Goal: Information Seeking & Learning: Check status

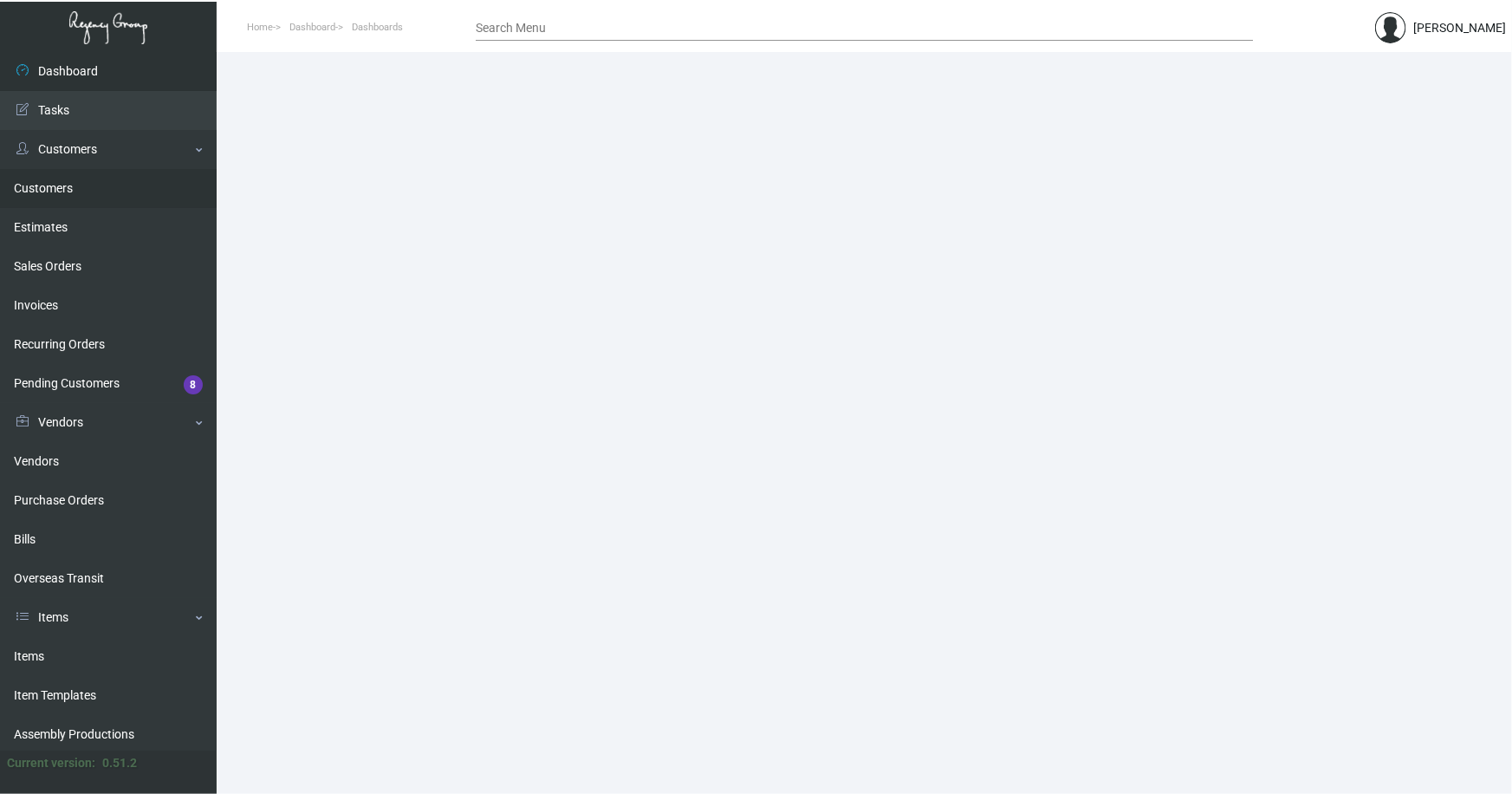
click at [53, 187] on link "Customers" at bounding box center [108, 188] width 217 height 39
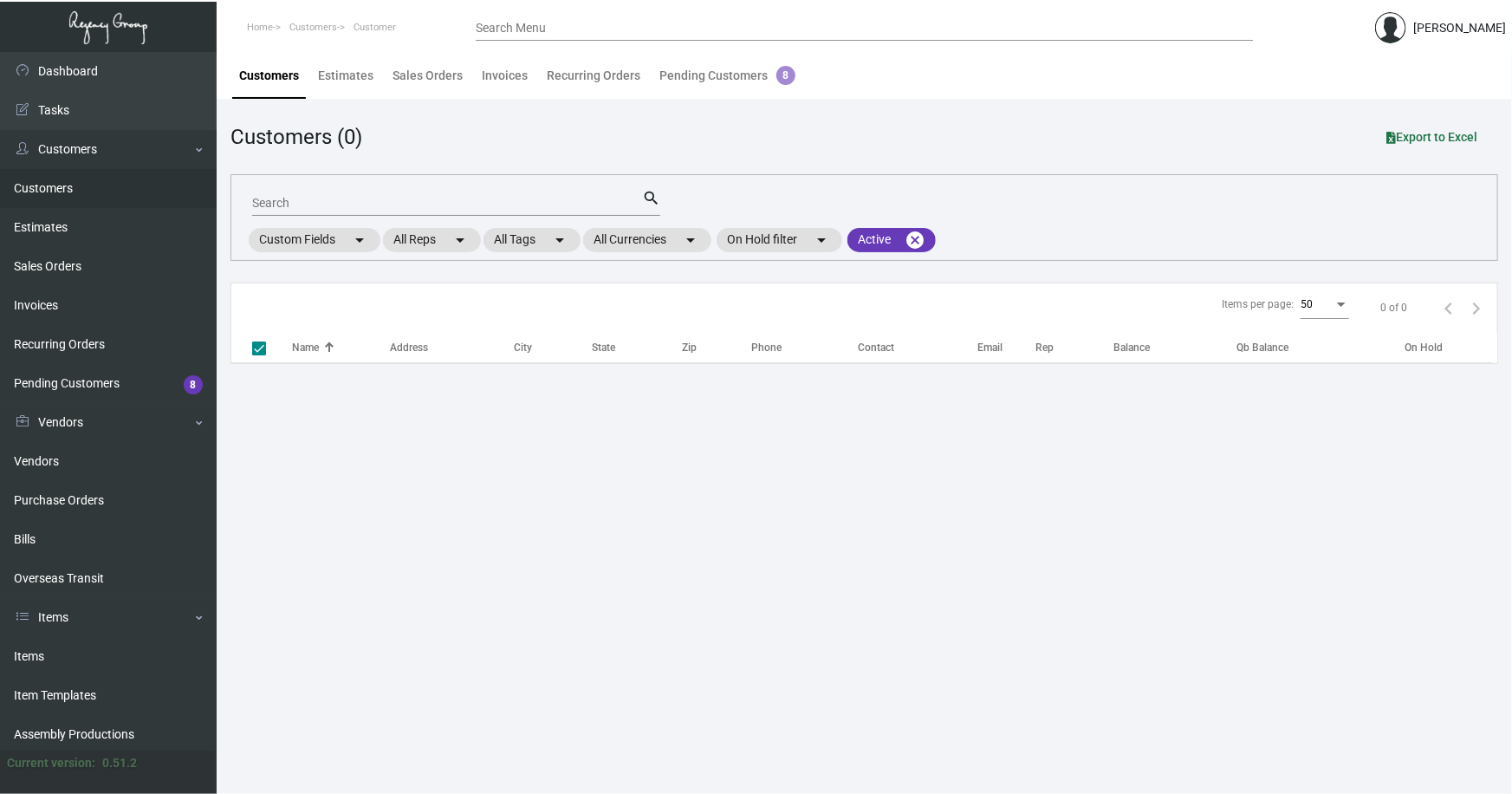
checkbox input "false"
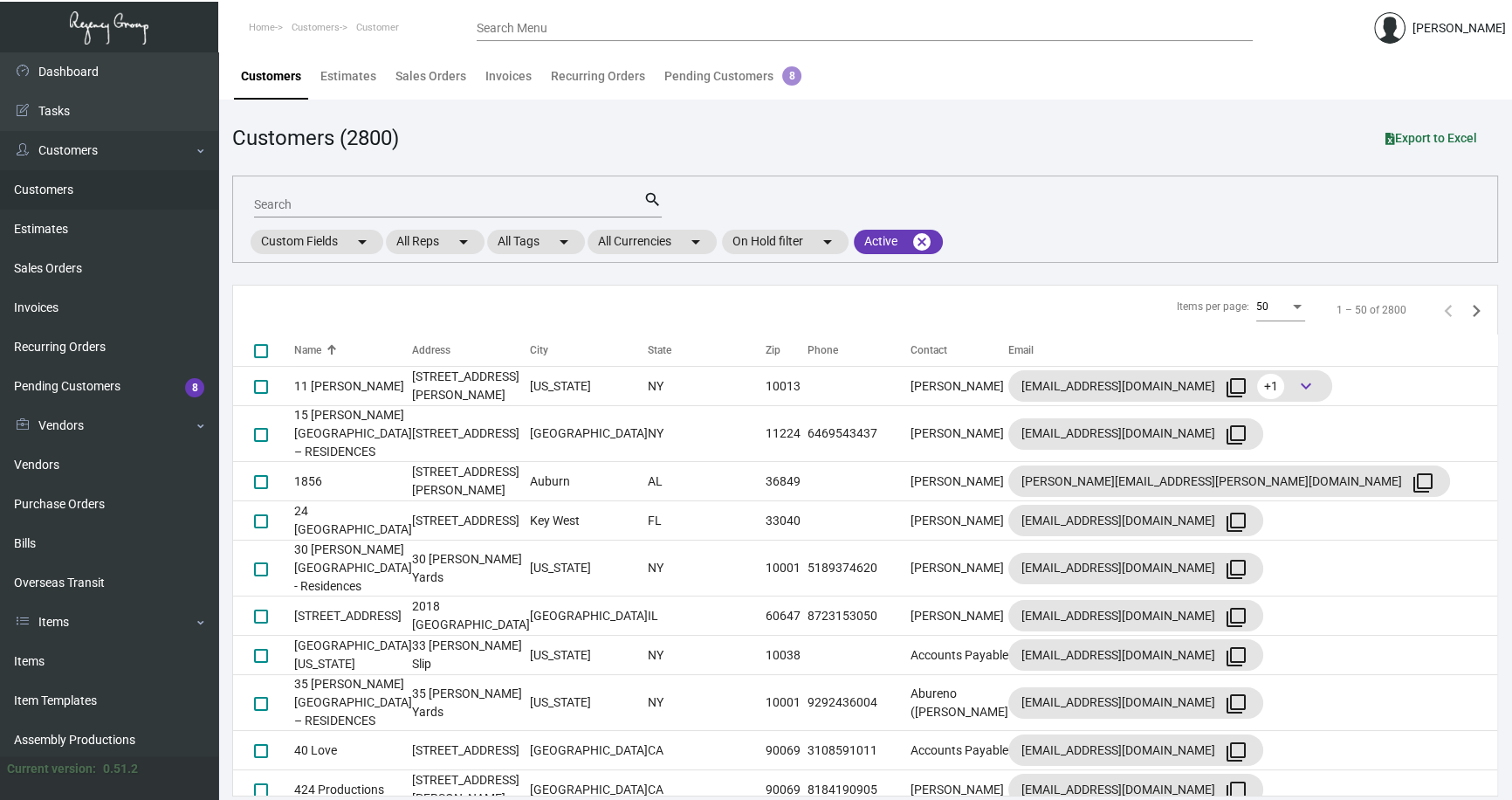
click at [368, 204] on input "Search" at bounding box center [449, 205] width 389 height 14
type input "bellecl"
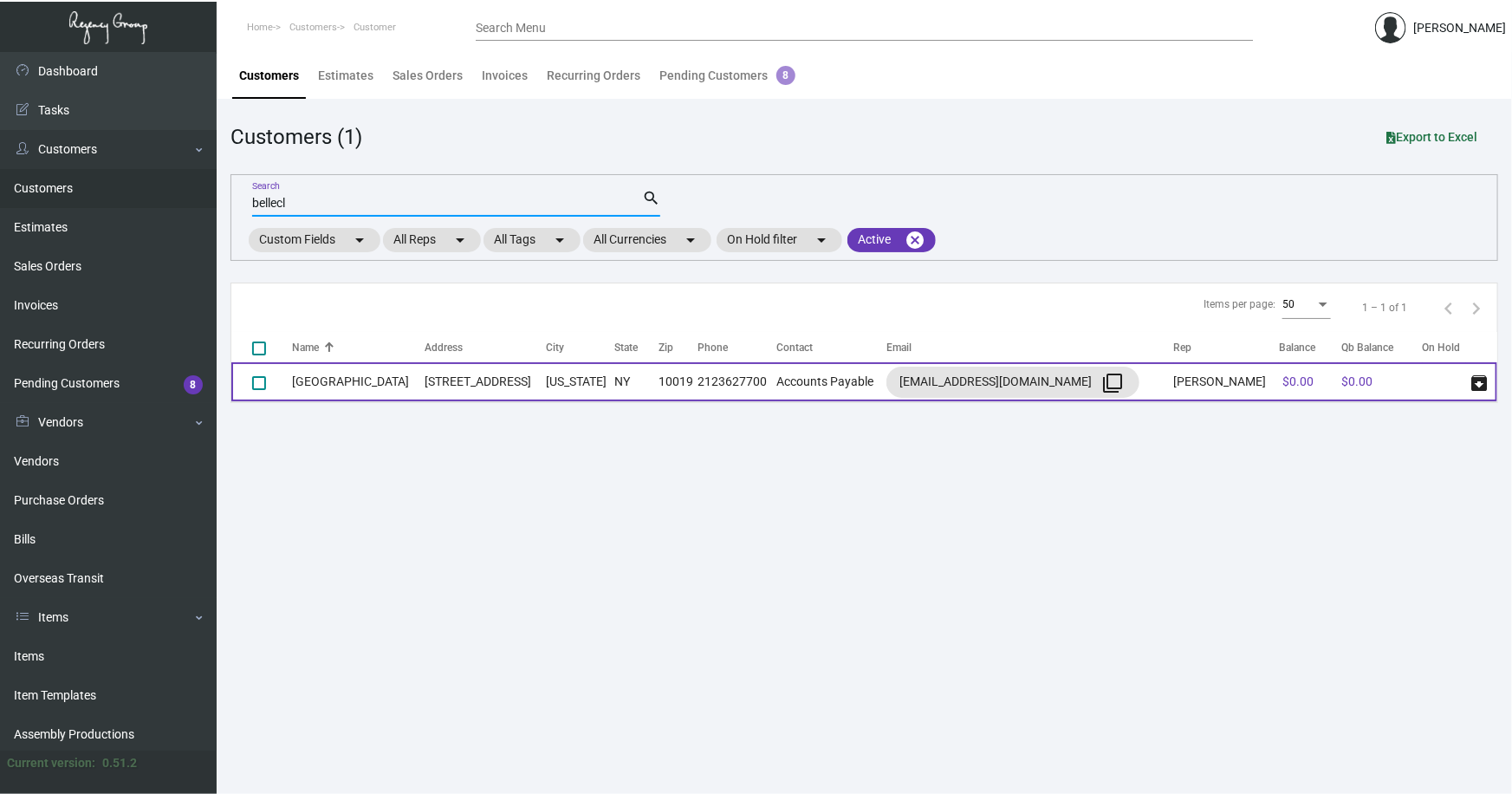
click at [344, 390] on td "[GEOGRAPHIC_DATA]" at bounding box center [358, 381] width 133 height 39
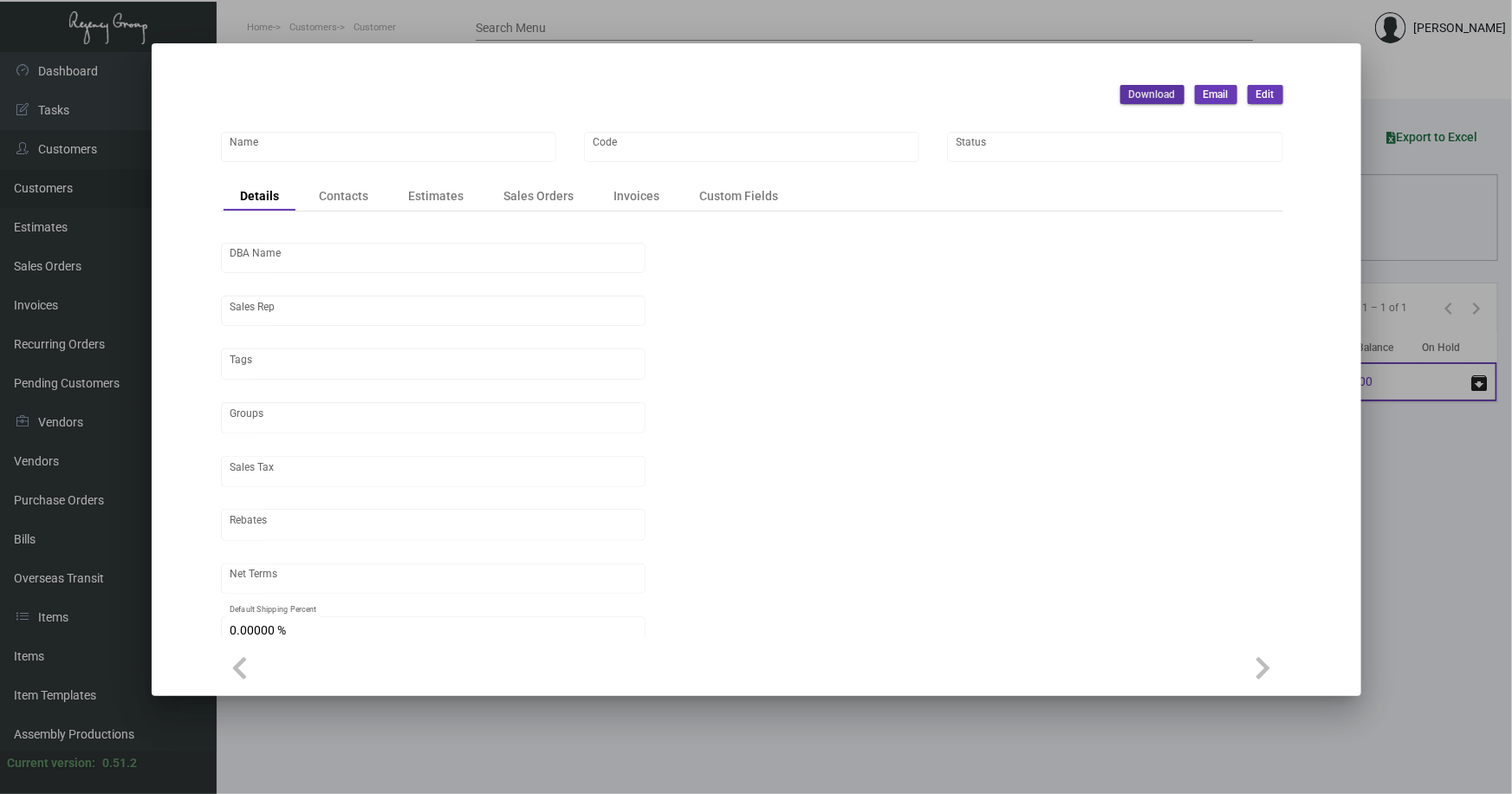
type input "[GEOGRAPHIC_DATA]"
type input "TRI-BELL-5548"
type input "Richard Kirby"
type input "ST NY-NYC (New York County)"
type input "Net 30"
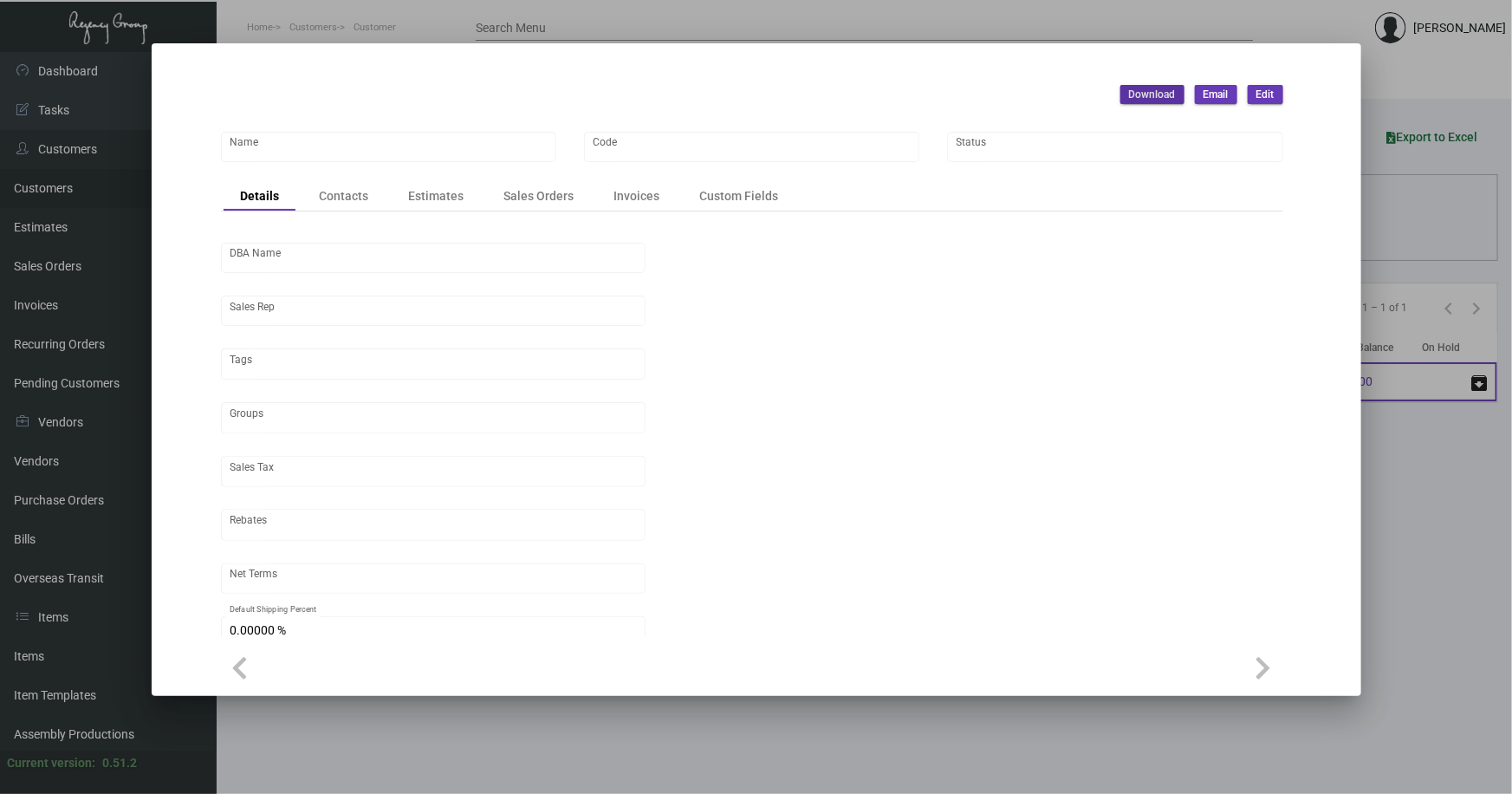
type input "United States Dollar $"
type input "$ 0.00"
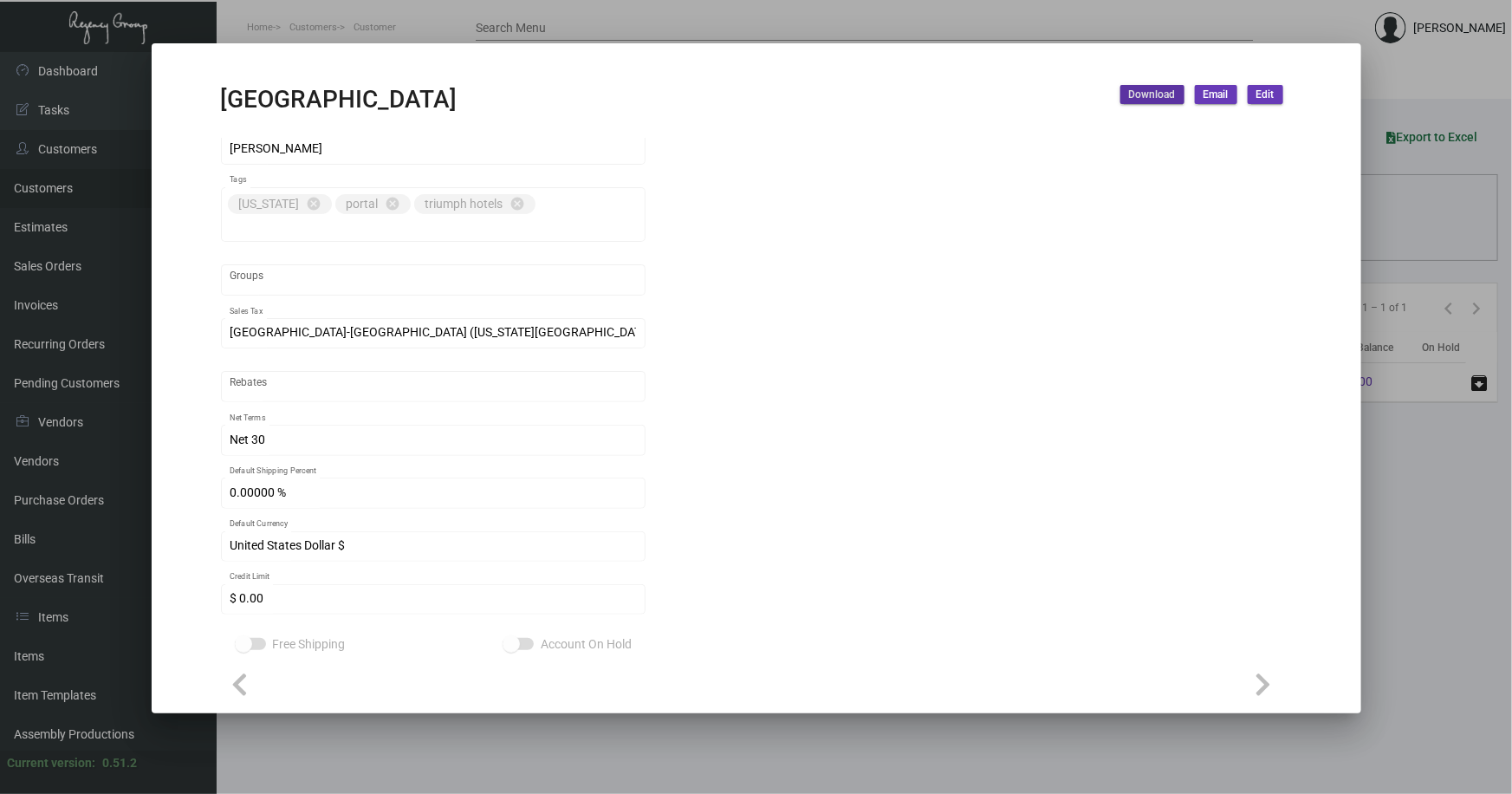
scroll to position [189, 0]
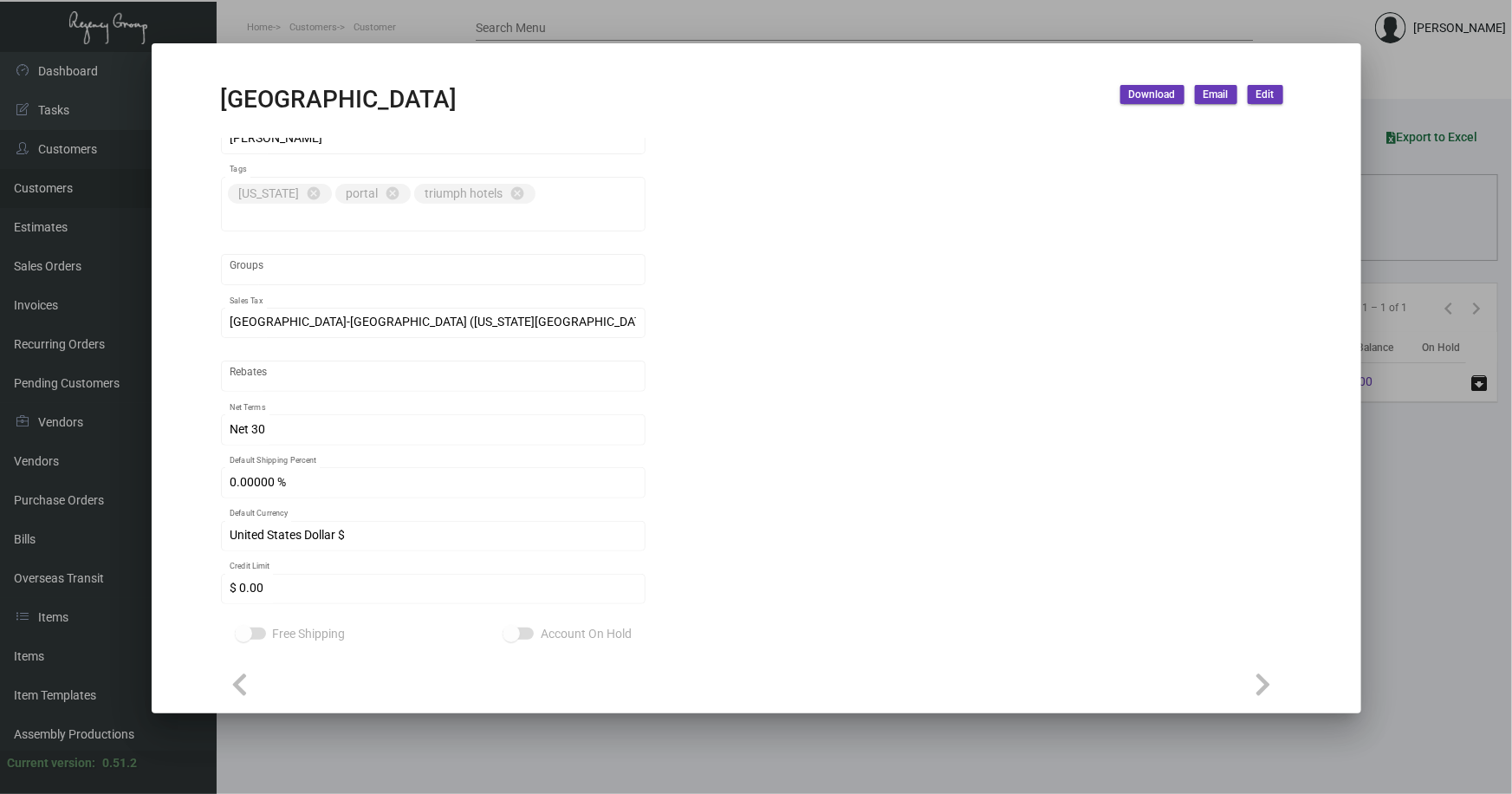
click at [1394, 489] on div at bounding box center [756, 397] width 1512 height 794
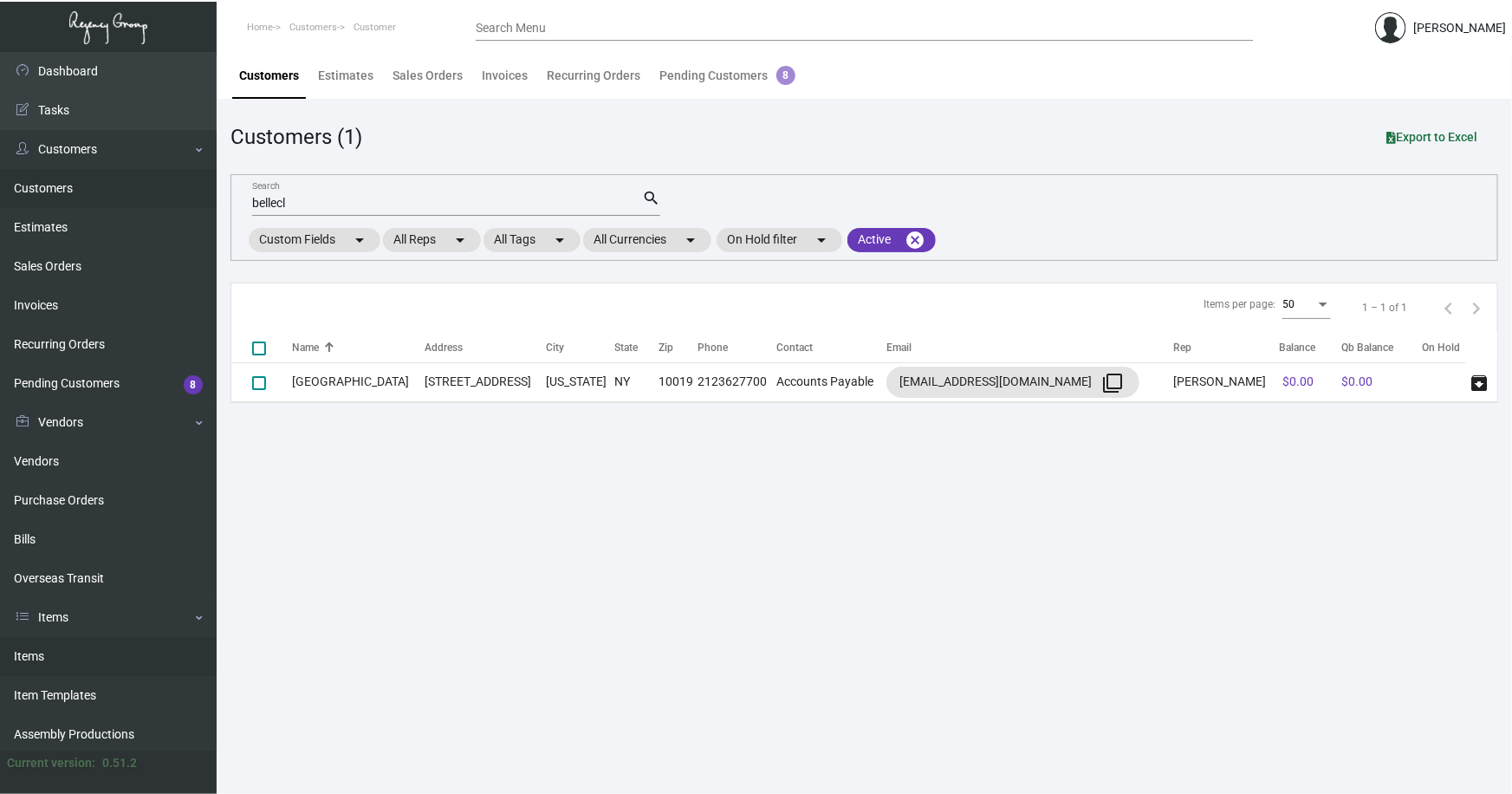
click at [22, 653] on link "Items" at bounding box center [108, 655] width 217 height 39
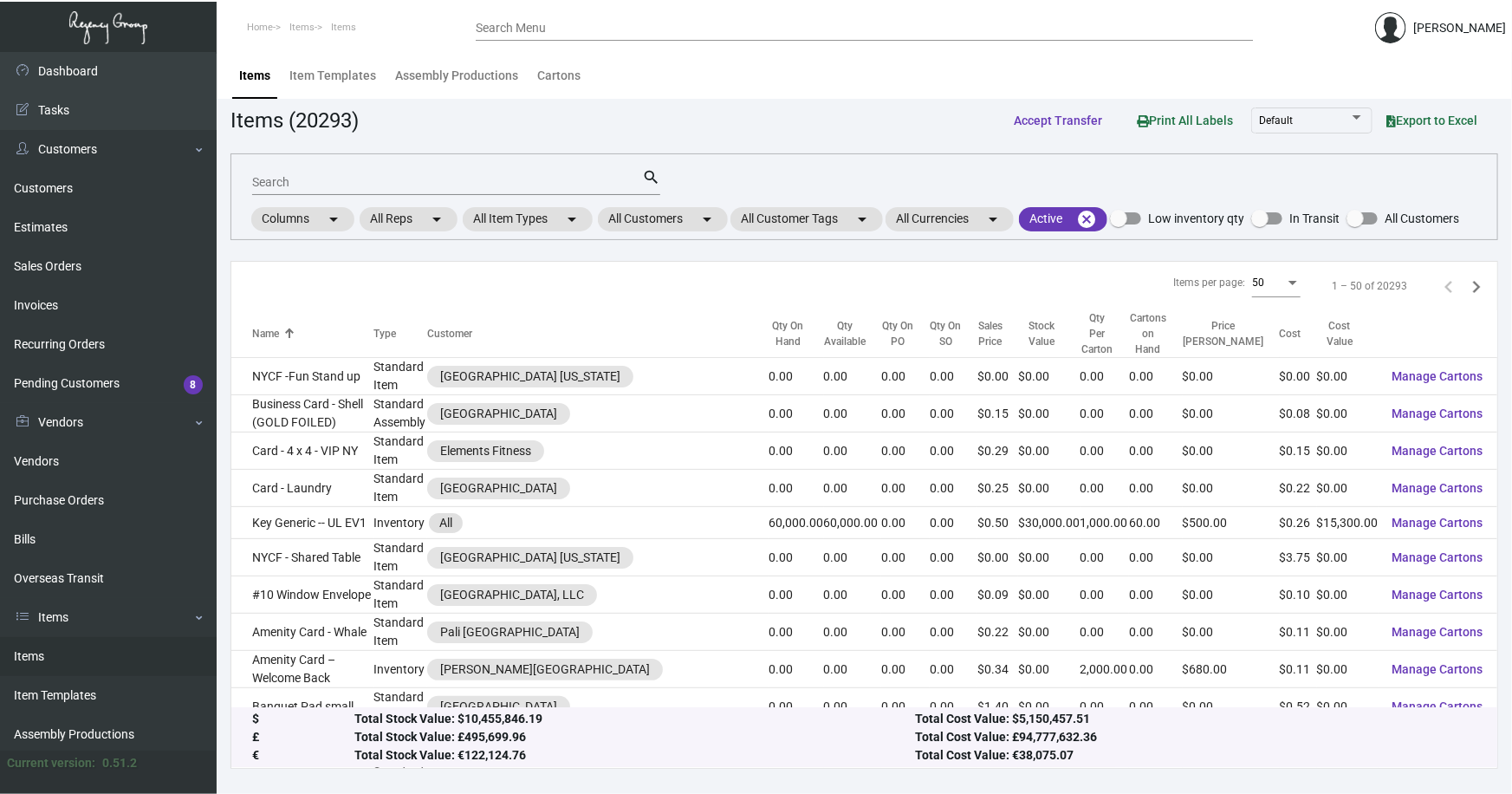
click at [323, 186] on input "Search" at bounding box center [448, 183] width 390 height 14
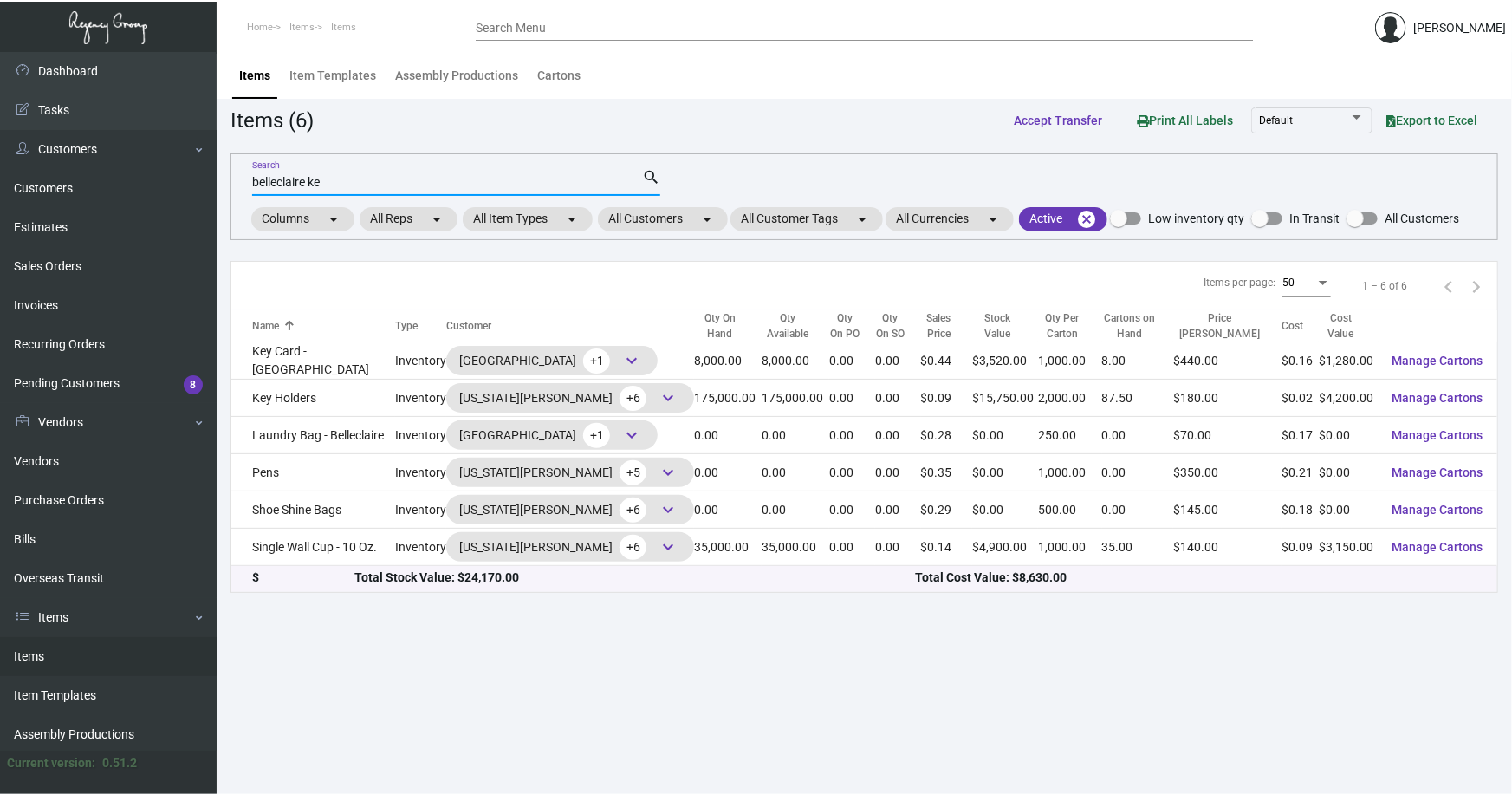
type input "belleclaire ke"
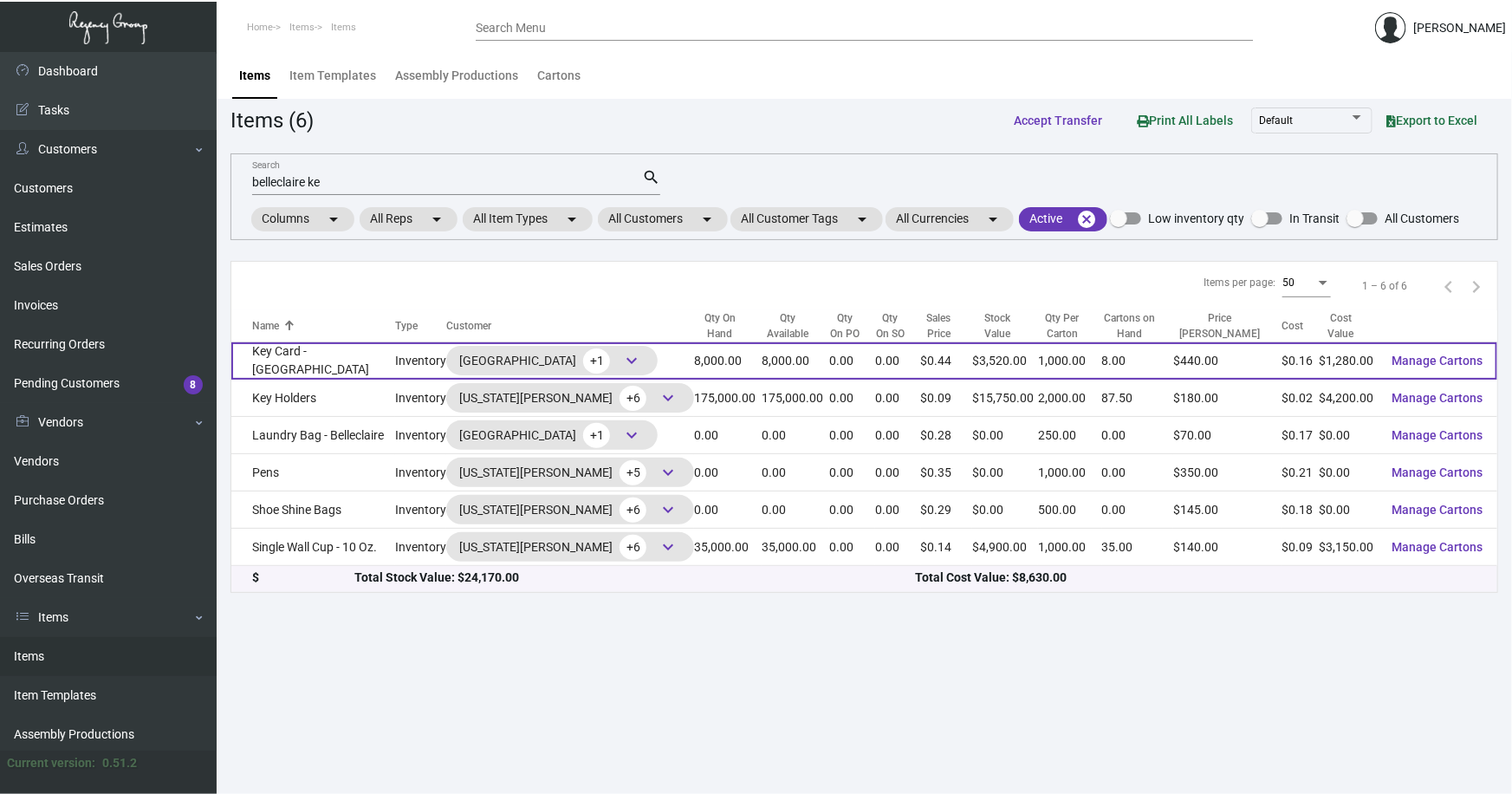
click at [307, 347] on td "Key Card - [GEOGRAPHIC_DATA]" at bounding box center [313, 361] width 163 height 38
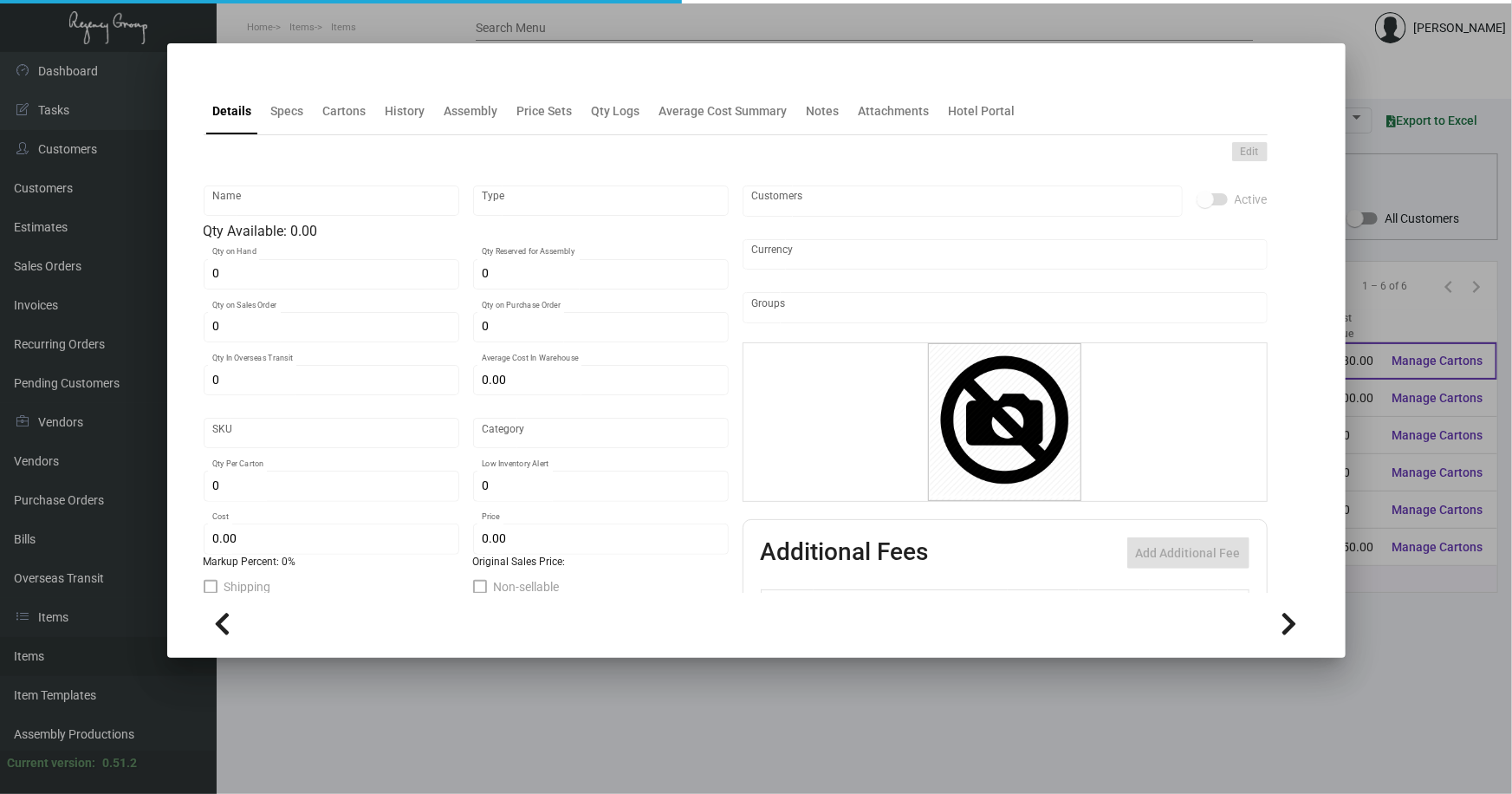
type input "Key Card - [GEOGRAPHIC_DATA]"
type input "Inventory"
type input "8,000"
type input "20,000"
type input "$ 0.175"
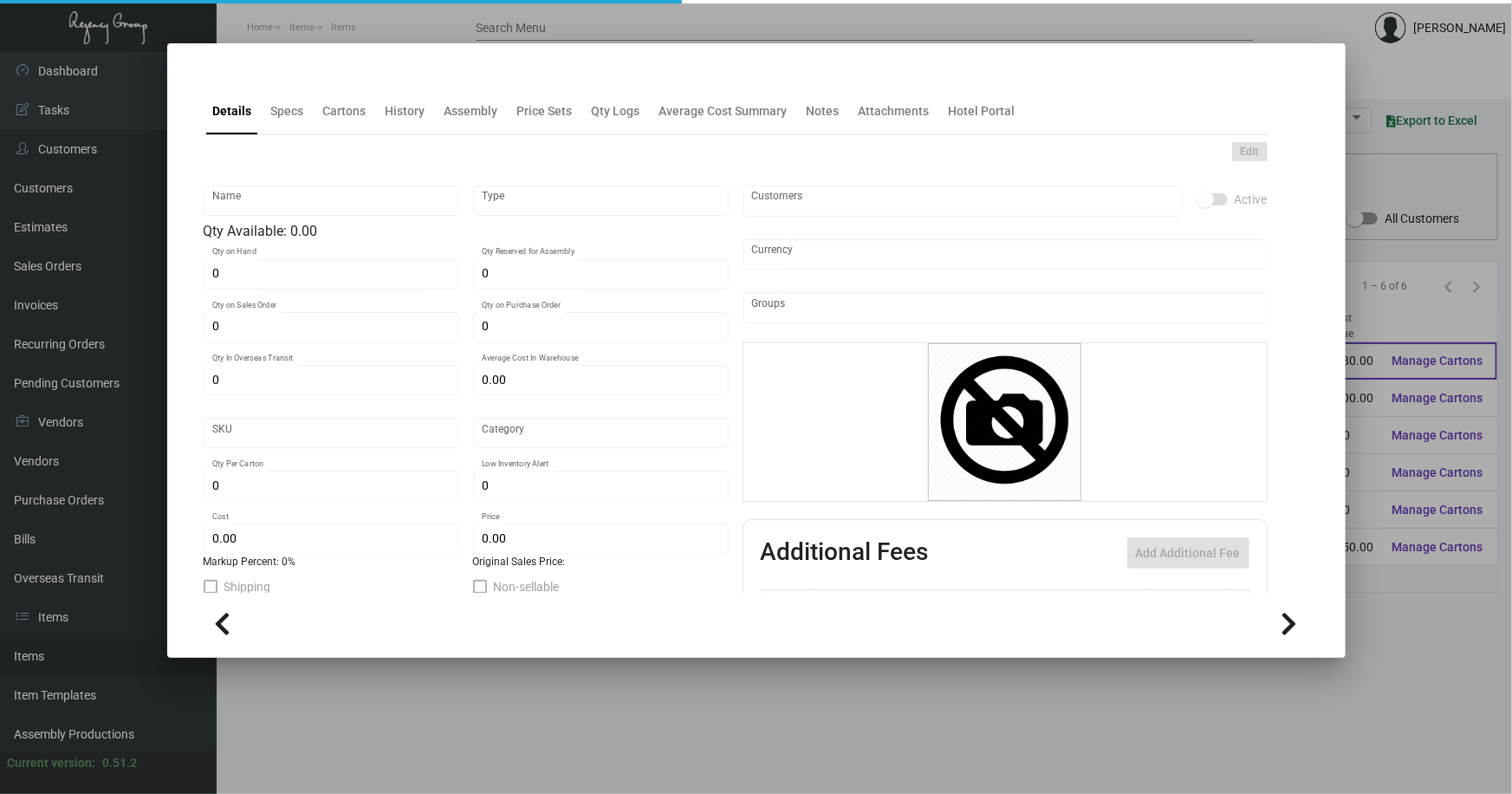
type input "712"
type input "Standard"
type input "1,000"
type input "6,000"
type input "$ 0.16"
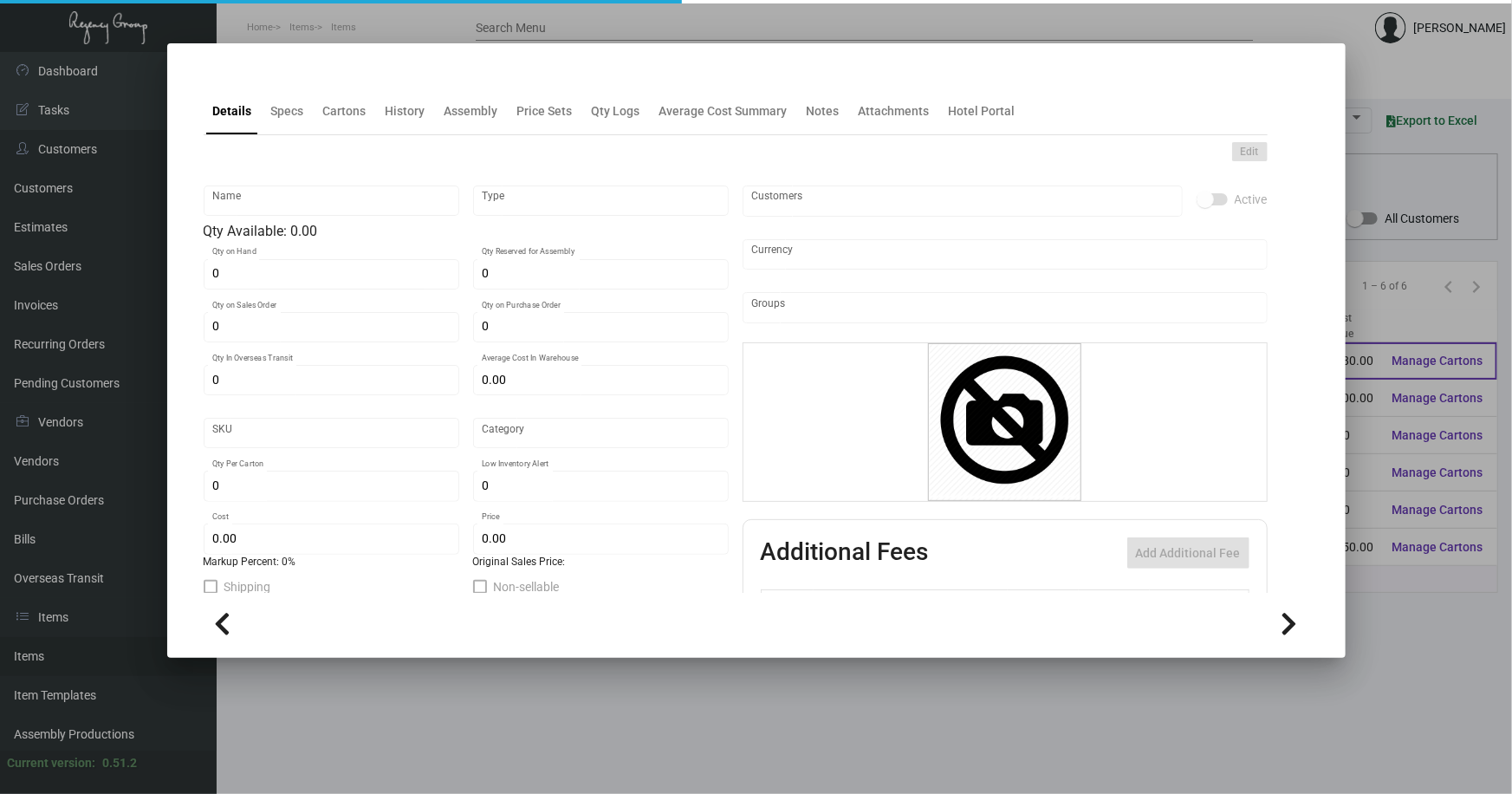
type input "$ 0.44"
type textarea "CR80 30 mill white dull PVC Prints 2/2, 2 PMS colors Matte laminate Ving 1K"
checkbox input "true"
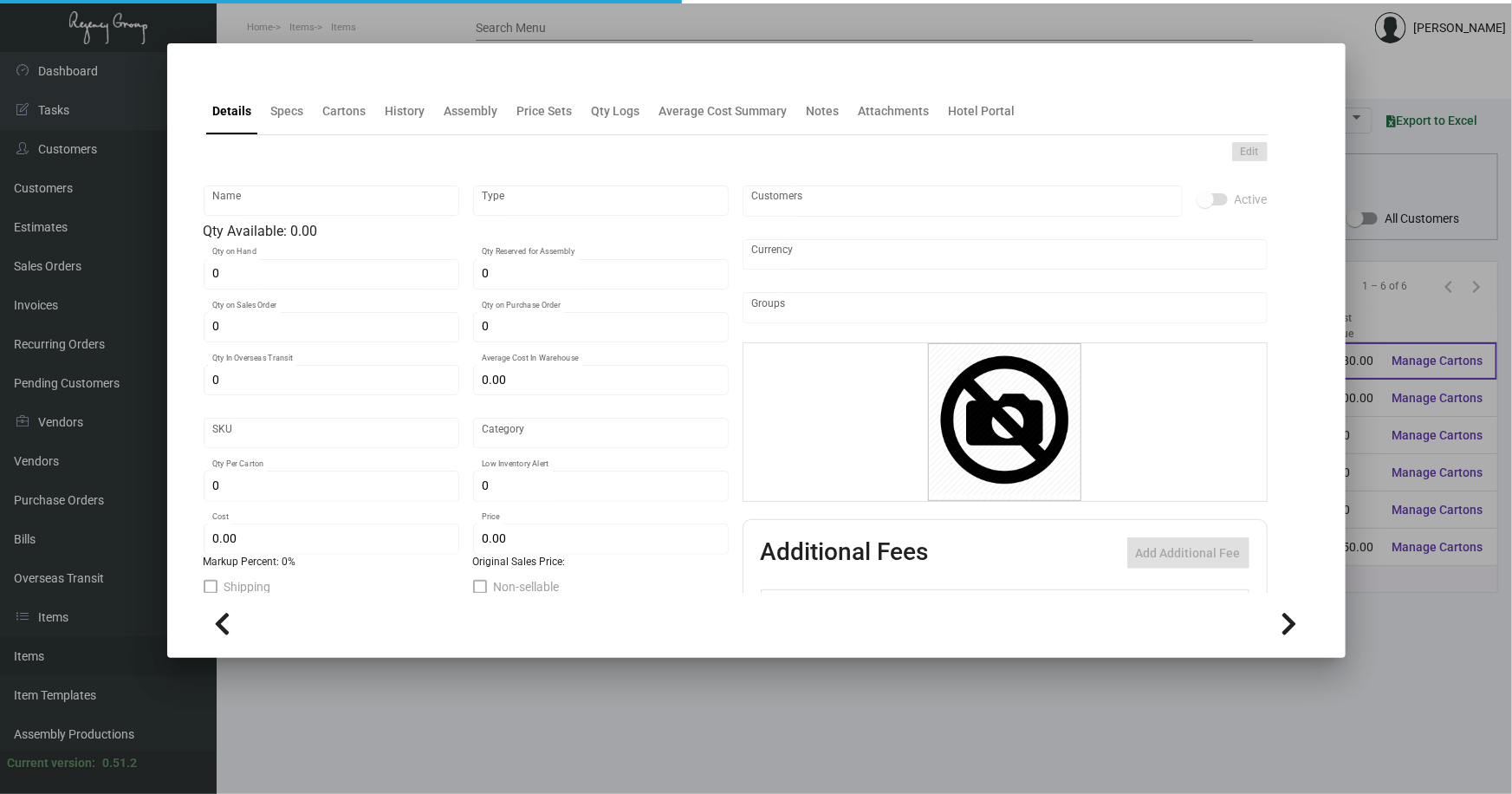
type input "United States Dollar $"
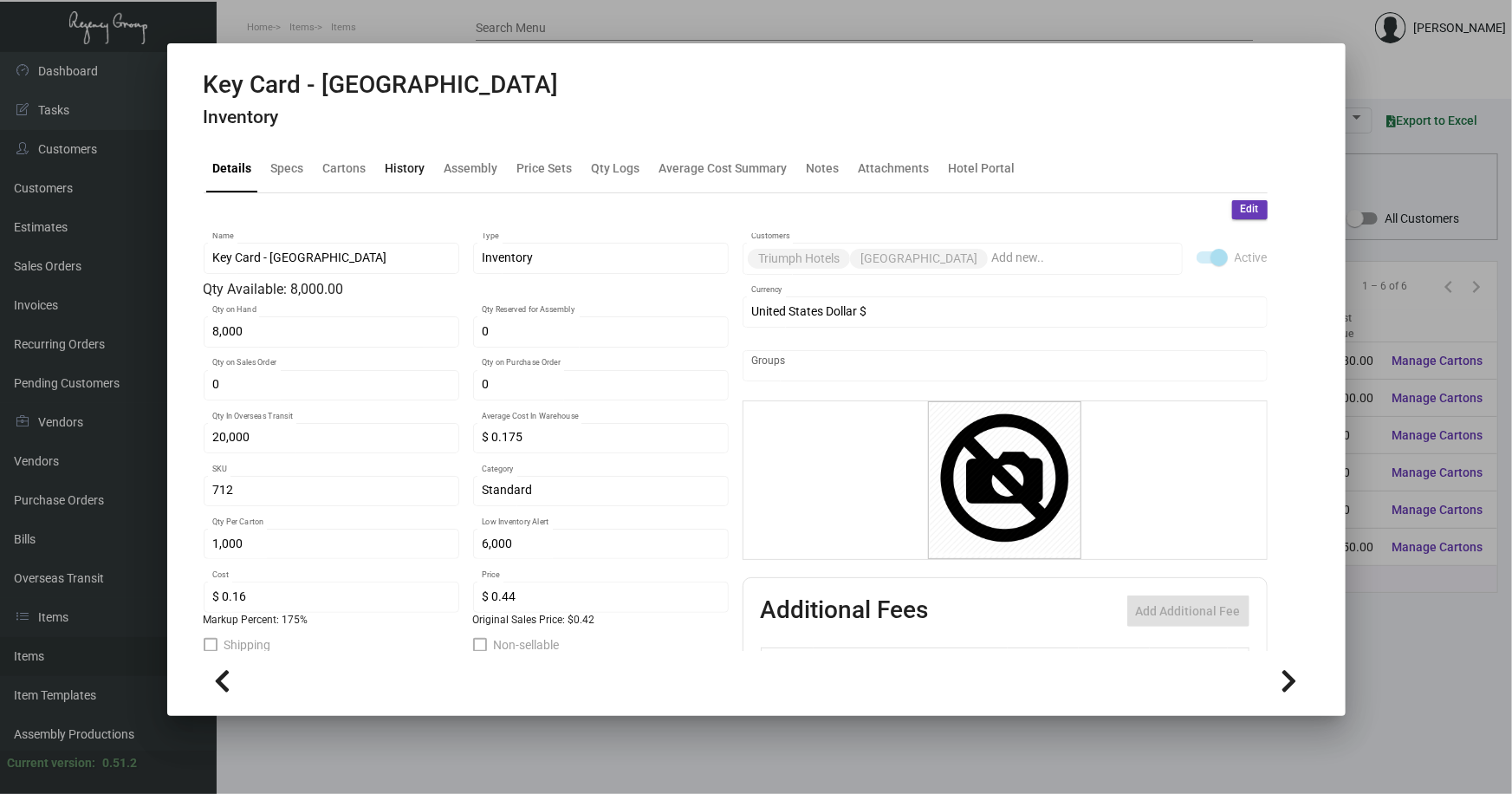
click at [395, 169] on div "History" at bounding box center [405, 168] width 40 height 18
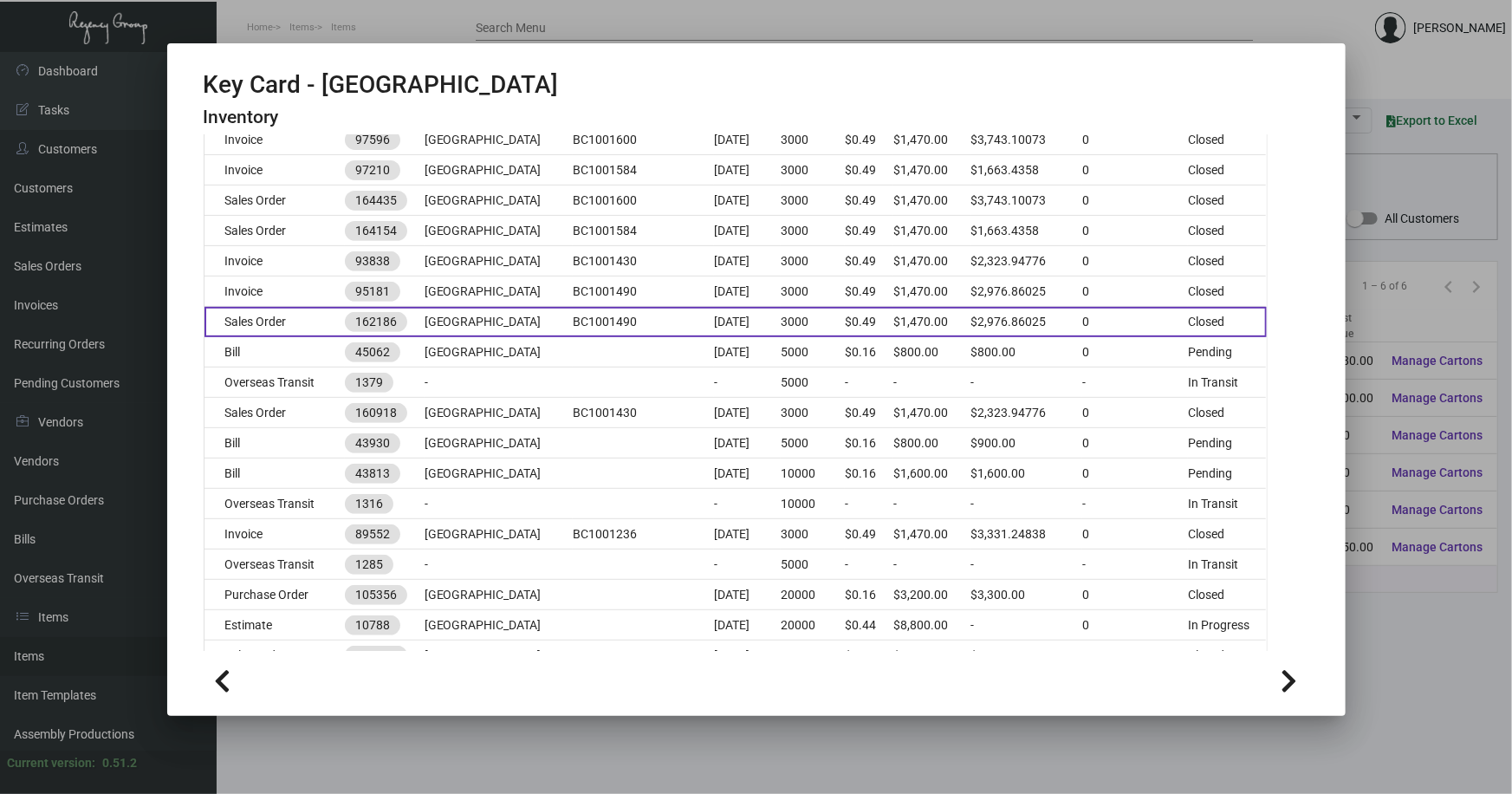
scroll to position [393, 0]
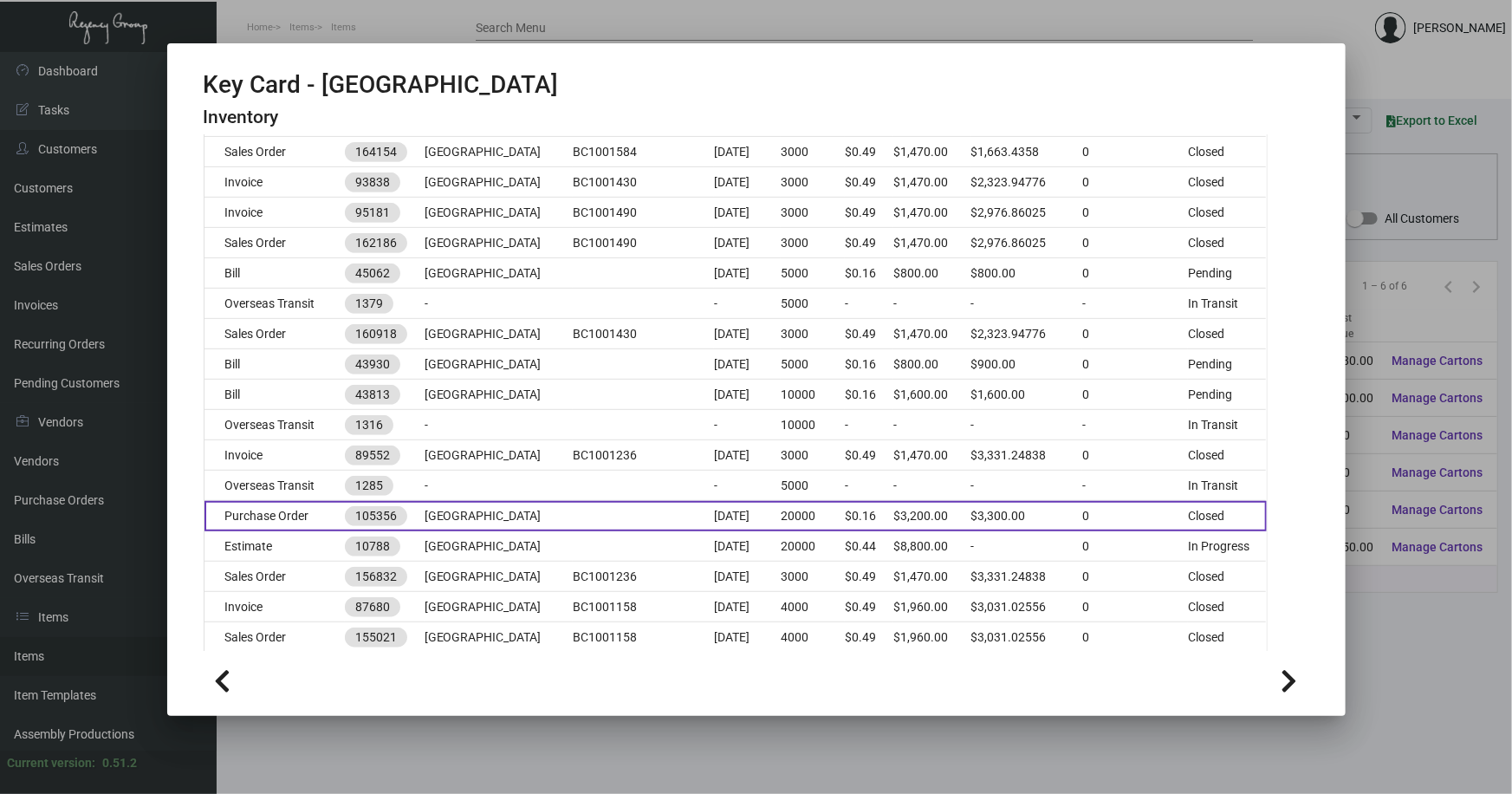
click at [317, 517] on td "Purchase Order" at bounding box center [275, 516] width 142 height 31
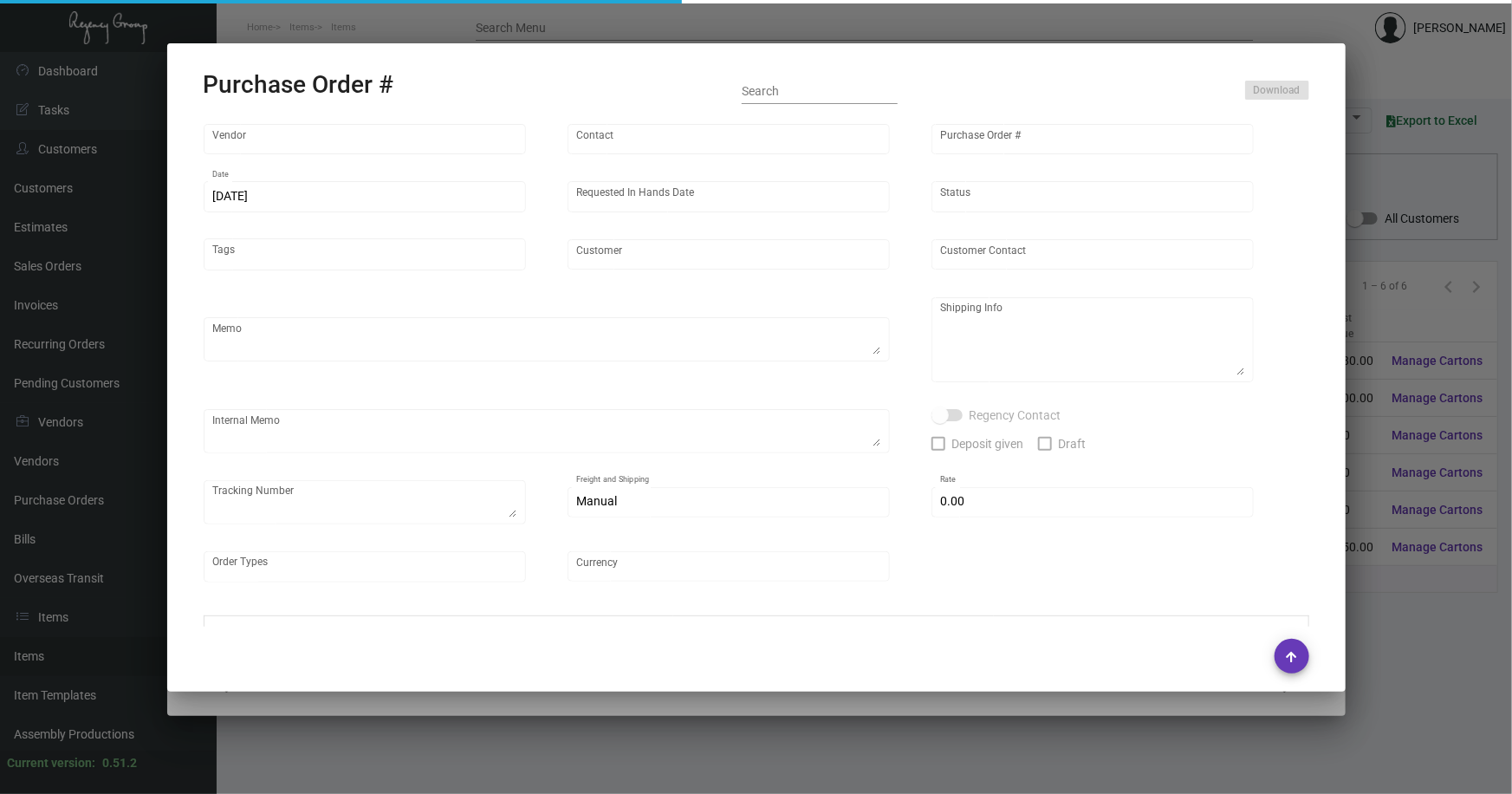
type input "CHENGDU MIND IOT TECHNOLOGY"
type input "[PERSON_NAME]"
type input "105356"
type input "[DATE]"
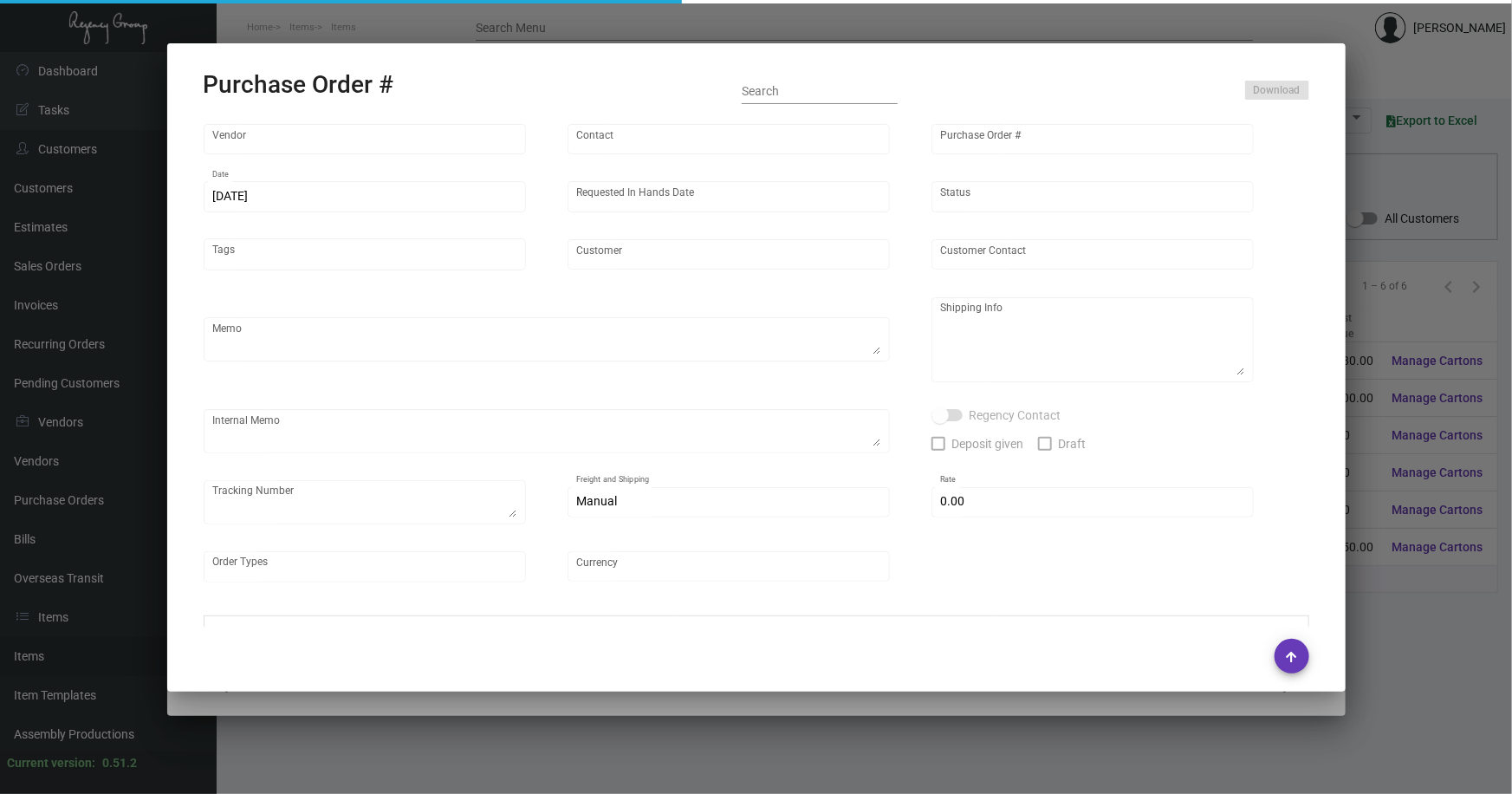
type input "[GEOGRAPHIC_DATA]"
type textarea "Please ship 5k by air and the rest by boat to our NJ warehouse"
type textarea "Regency Group NJ - [PERSON_NAME] [STREET_ADDRESS]"
checkbox input "true"
type input "$ 0.00"
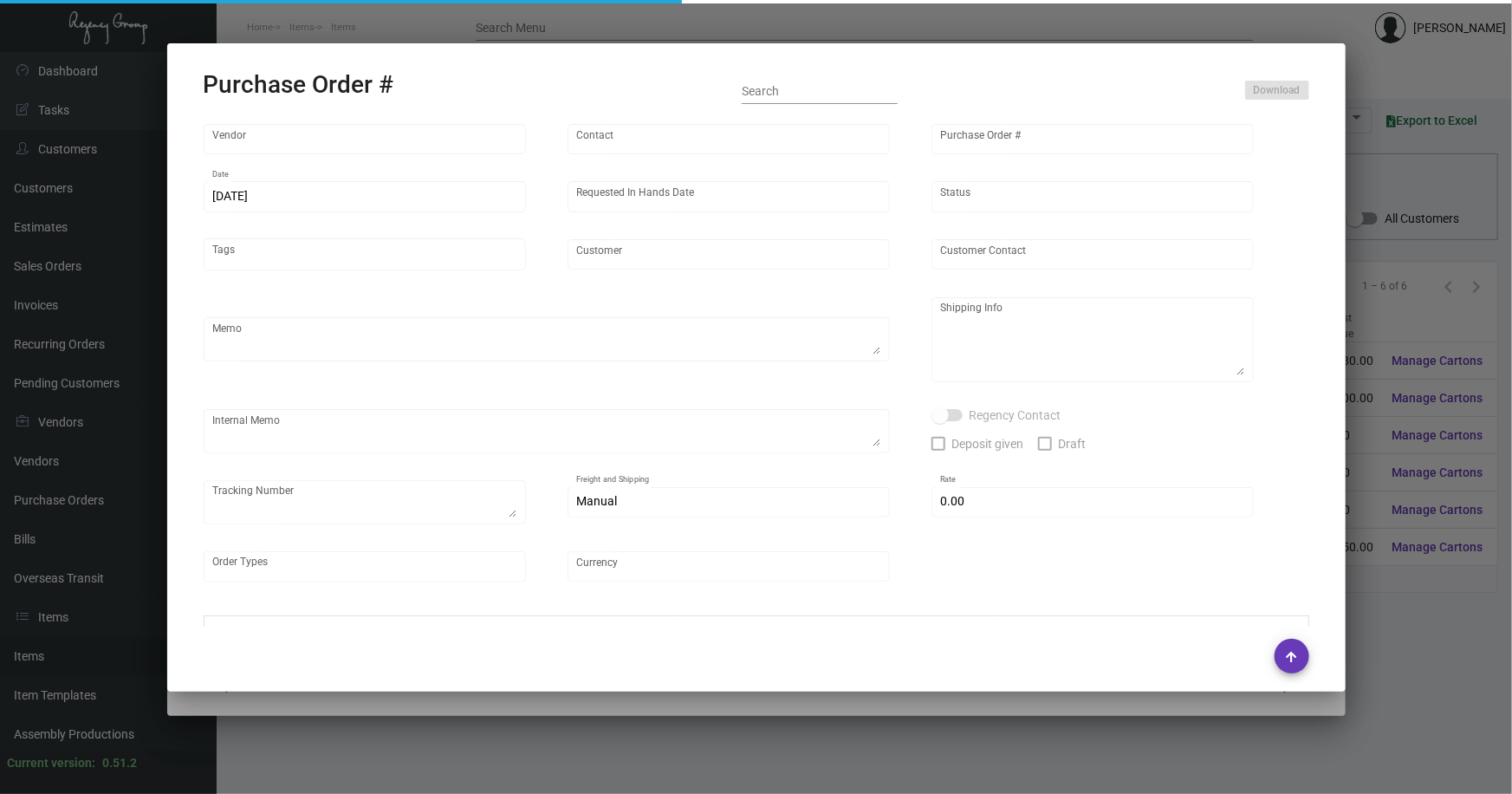
type input "United States Dollar $"
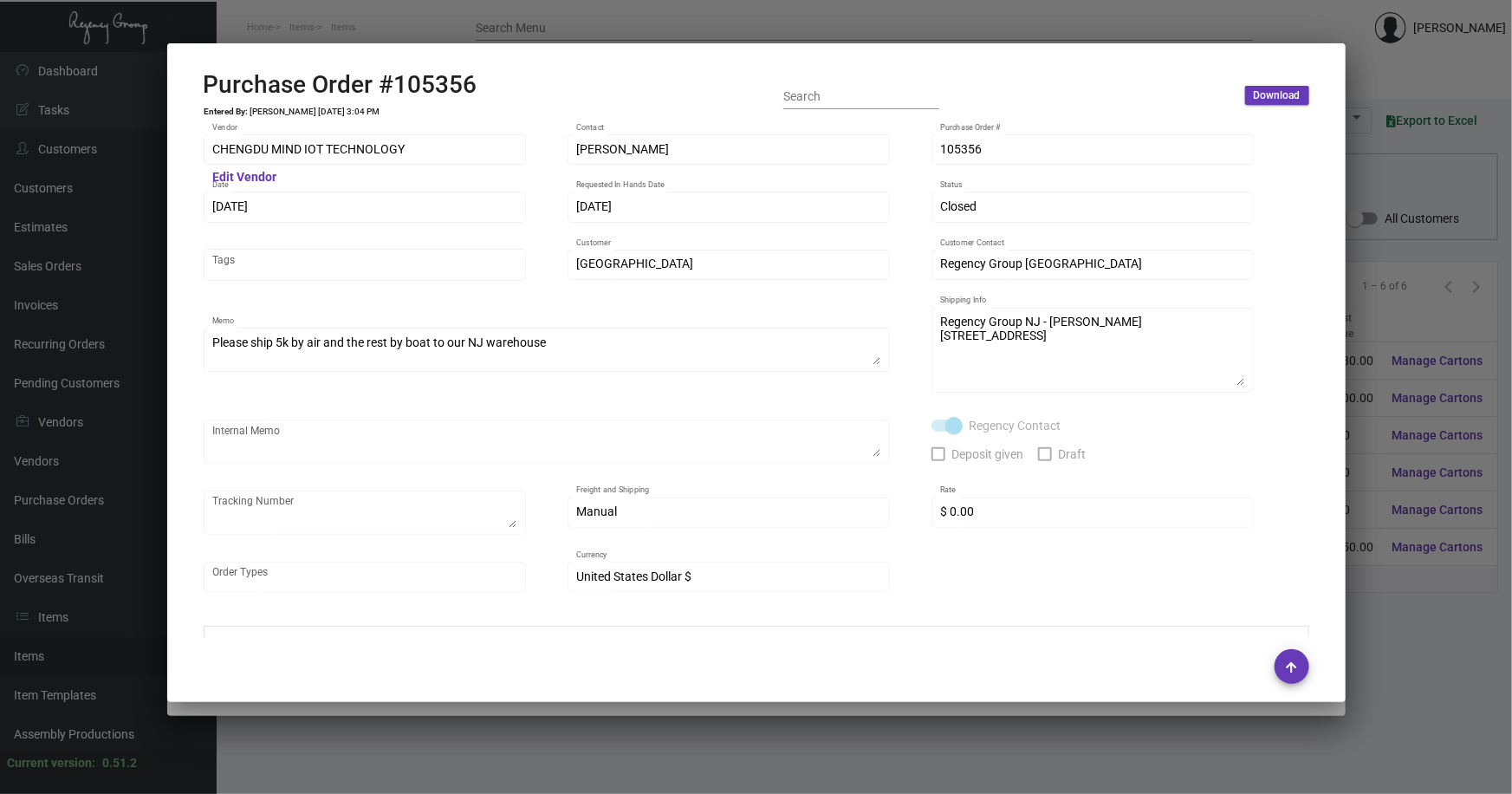
click at [1390, 322] on div at bounding box center [756, 397] width 1512 height 794
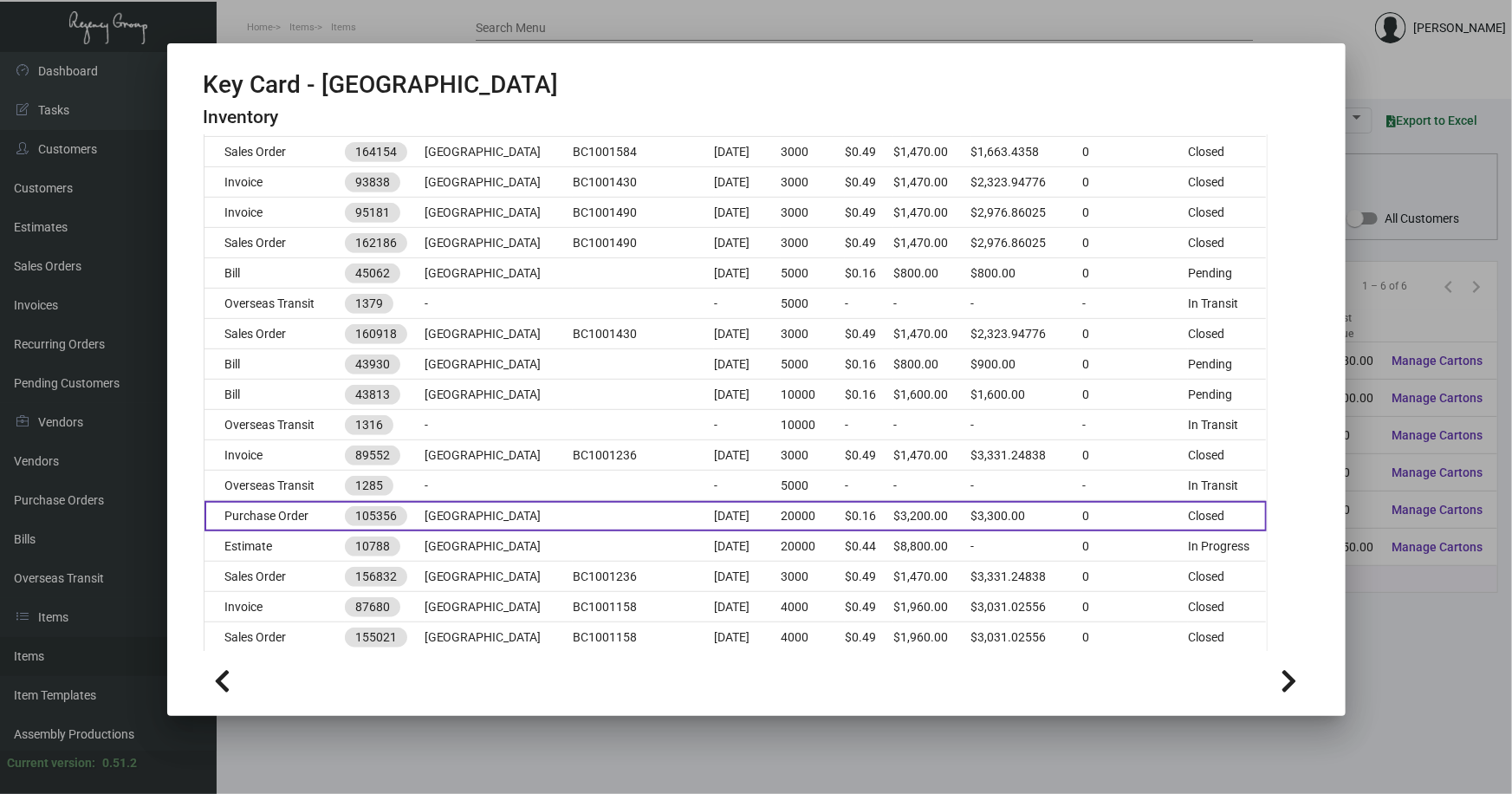
click at [286, 517] on td "Purchase Order" at bounding box center [275, 516] width 142 height 31
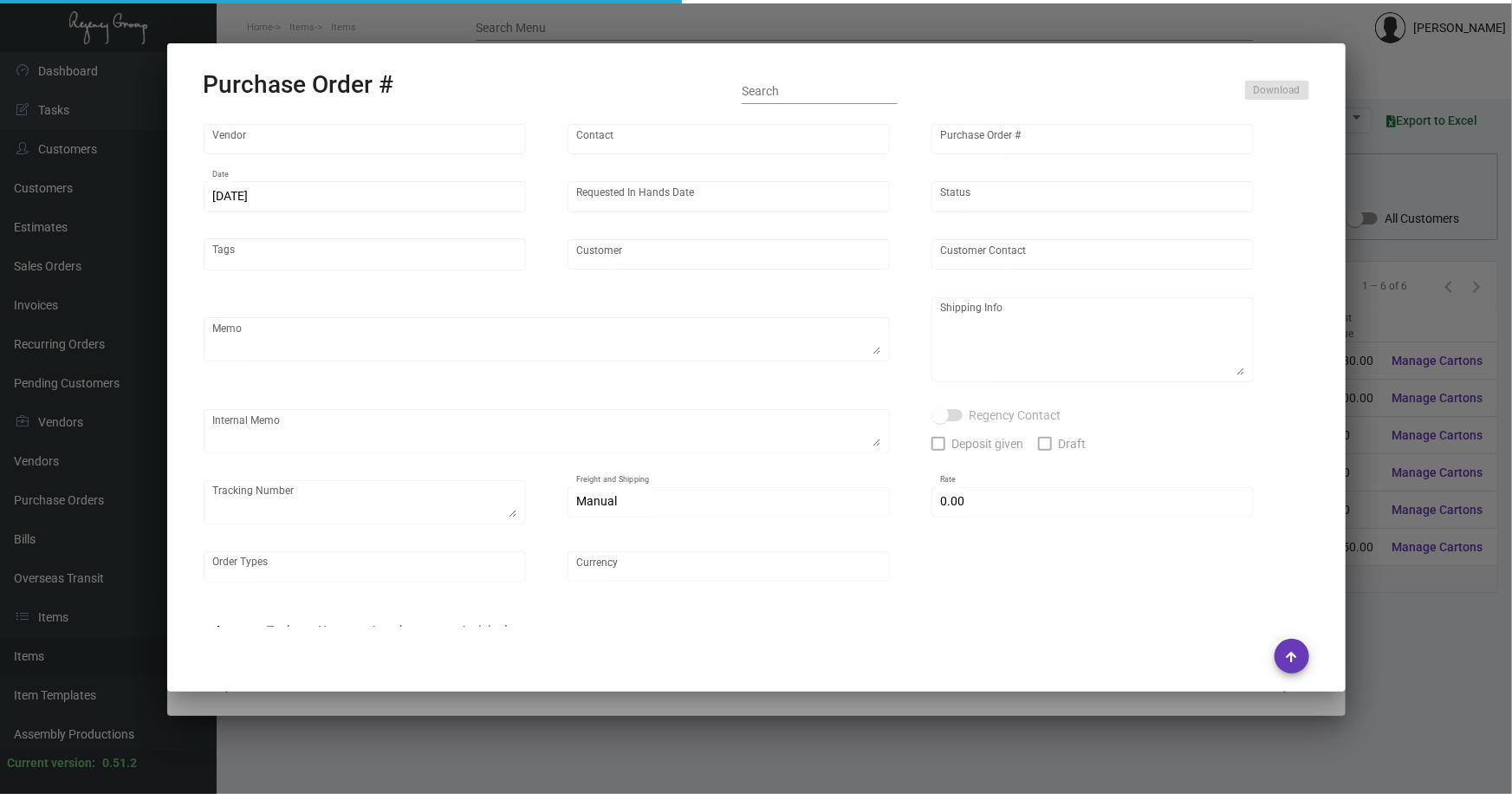
type input "CHENGDU MIND IOT TECHNOLOGY"
type input "[PERSON_NAME]"
type input "105356"
type input "[DATE]"
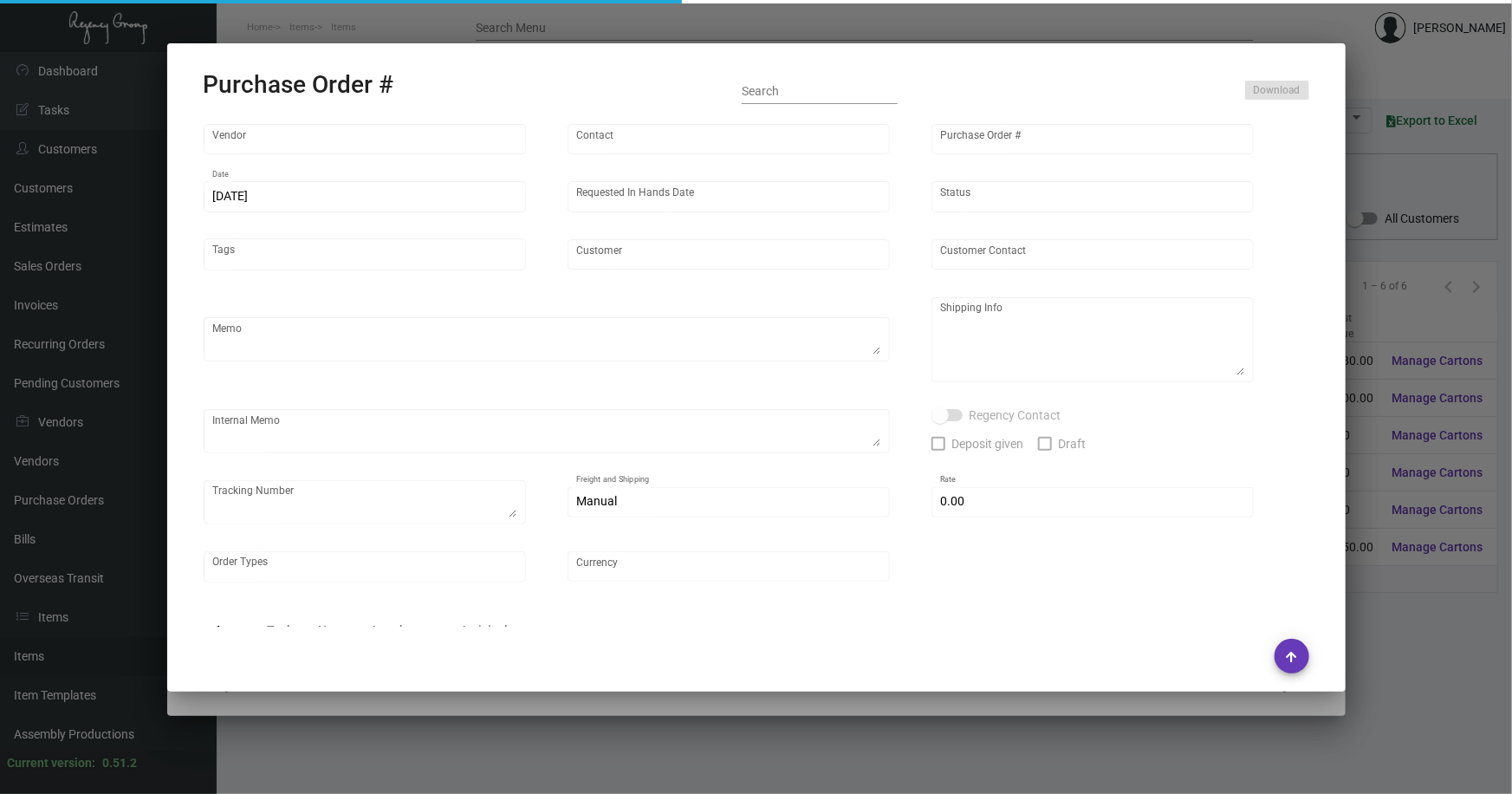
type input "[GEOGRAPHIC_DATA]"
type textarea "Please ship 5k by air and the rest by boat to our NJ warehouse"
type textarea "Regency Group NJ - [PERSON_NAME] [STREET_ADDRESS]"
checkbox input "true"
type input "$ 0.00"
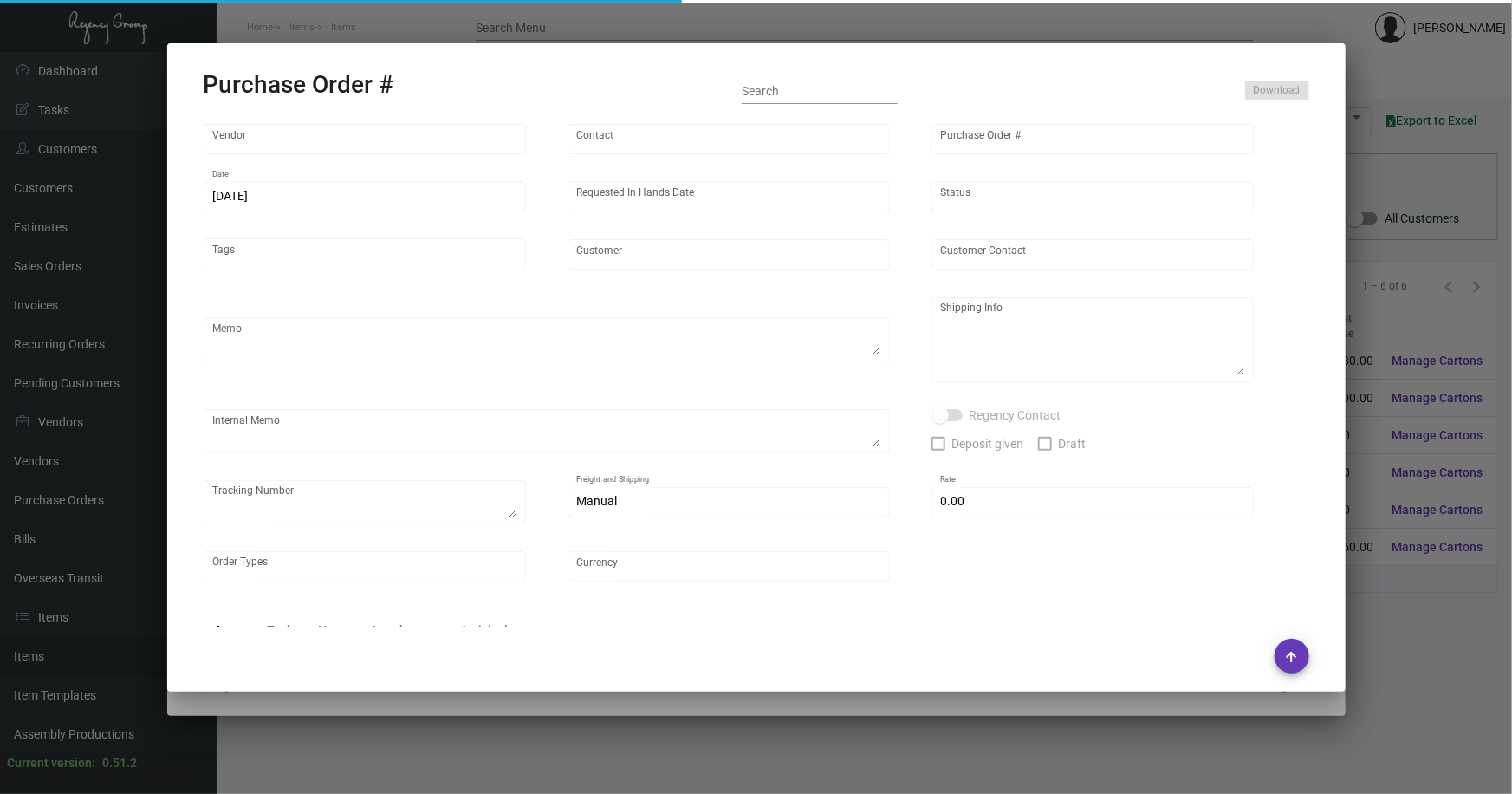
type input "United States Dollar $"
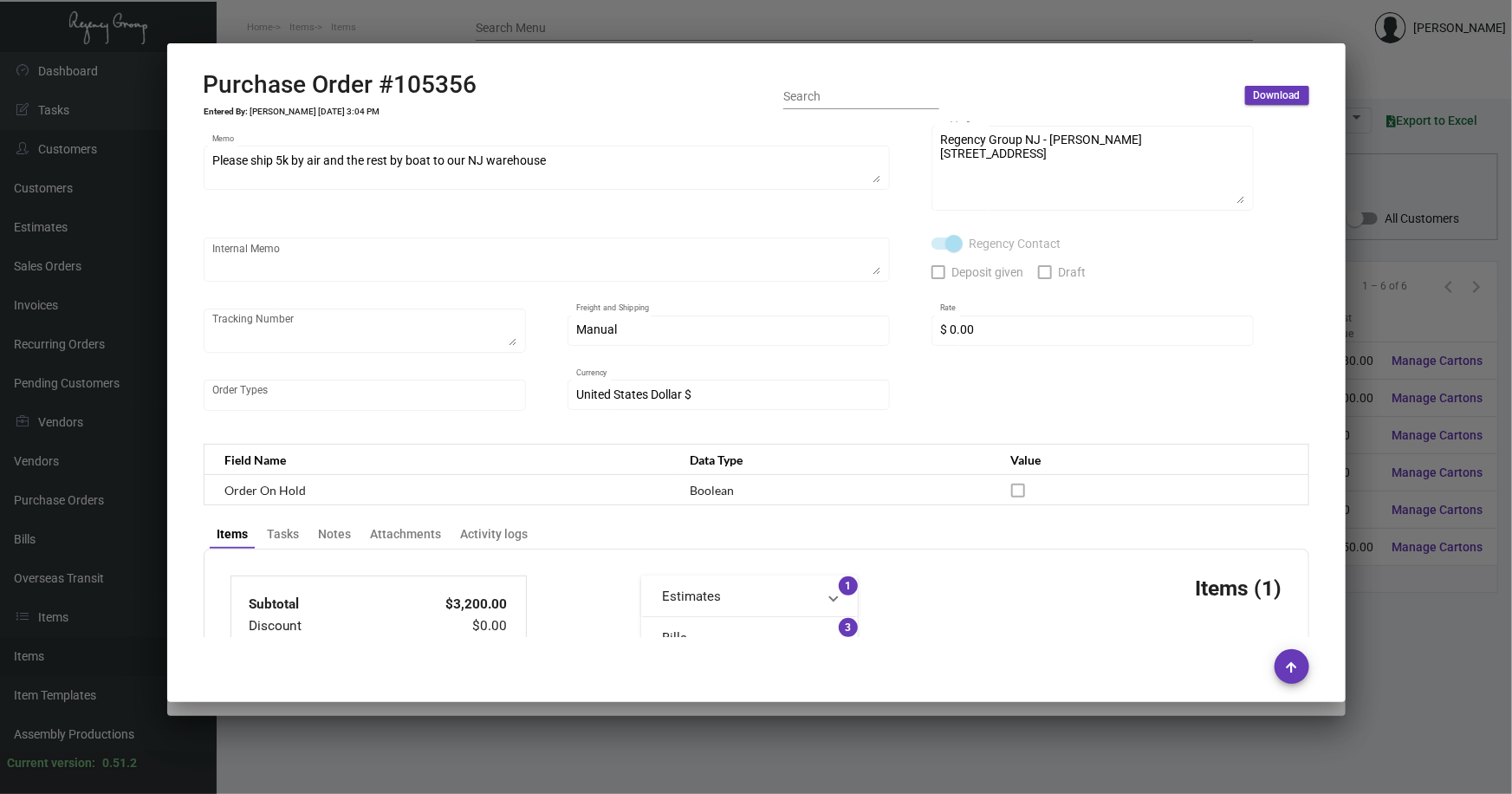
scroll to position [0, 0]
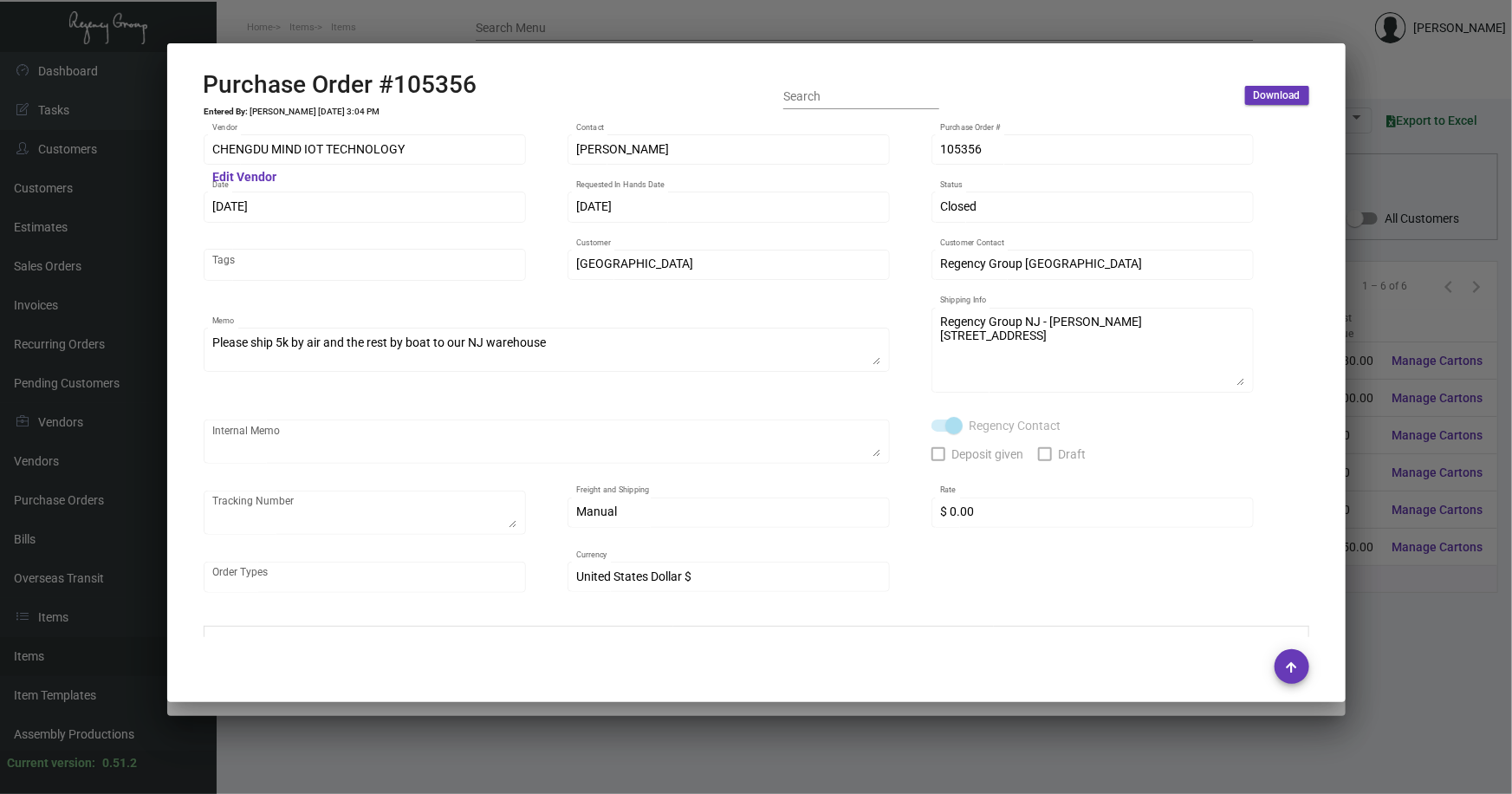
click at [406, 752] on div at bounding box center [756, 397] width 1512 height 794
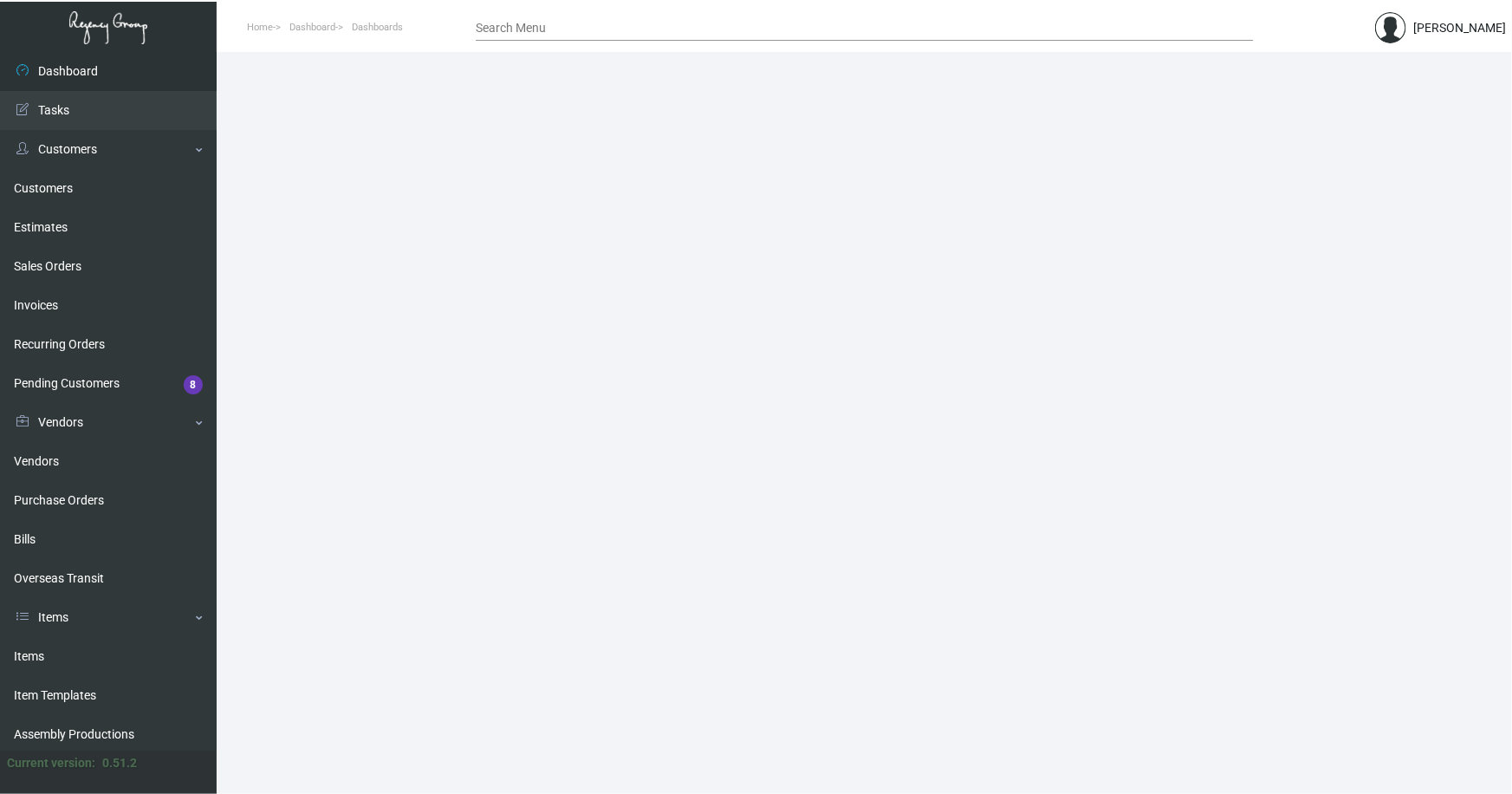
drag, startPoint x: 35, startPoint y: 651, endPoint x: 255, endPoint y: 393, distance: 339.1
click at [35, 651] on link "Items" at bounding box center [108, 655] width 217 height 39
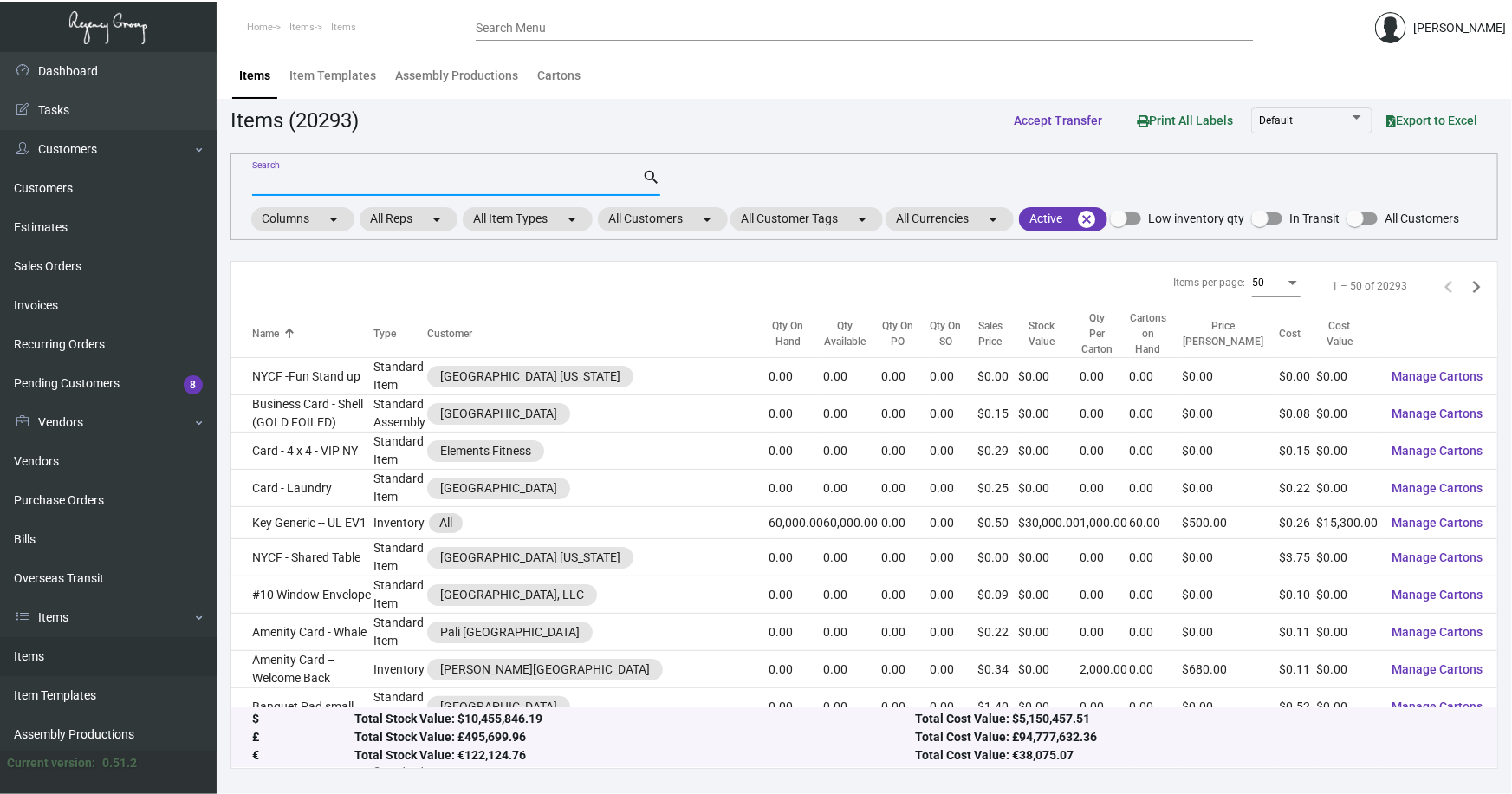
click at [308, 182] on input "Search" at bounding box center [448, 183] width 390 height 14
type input "belleclaire key"
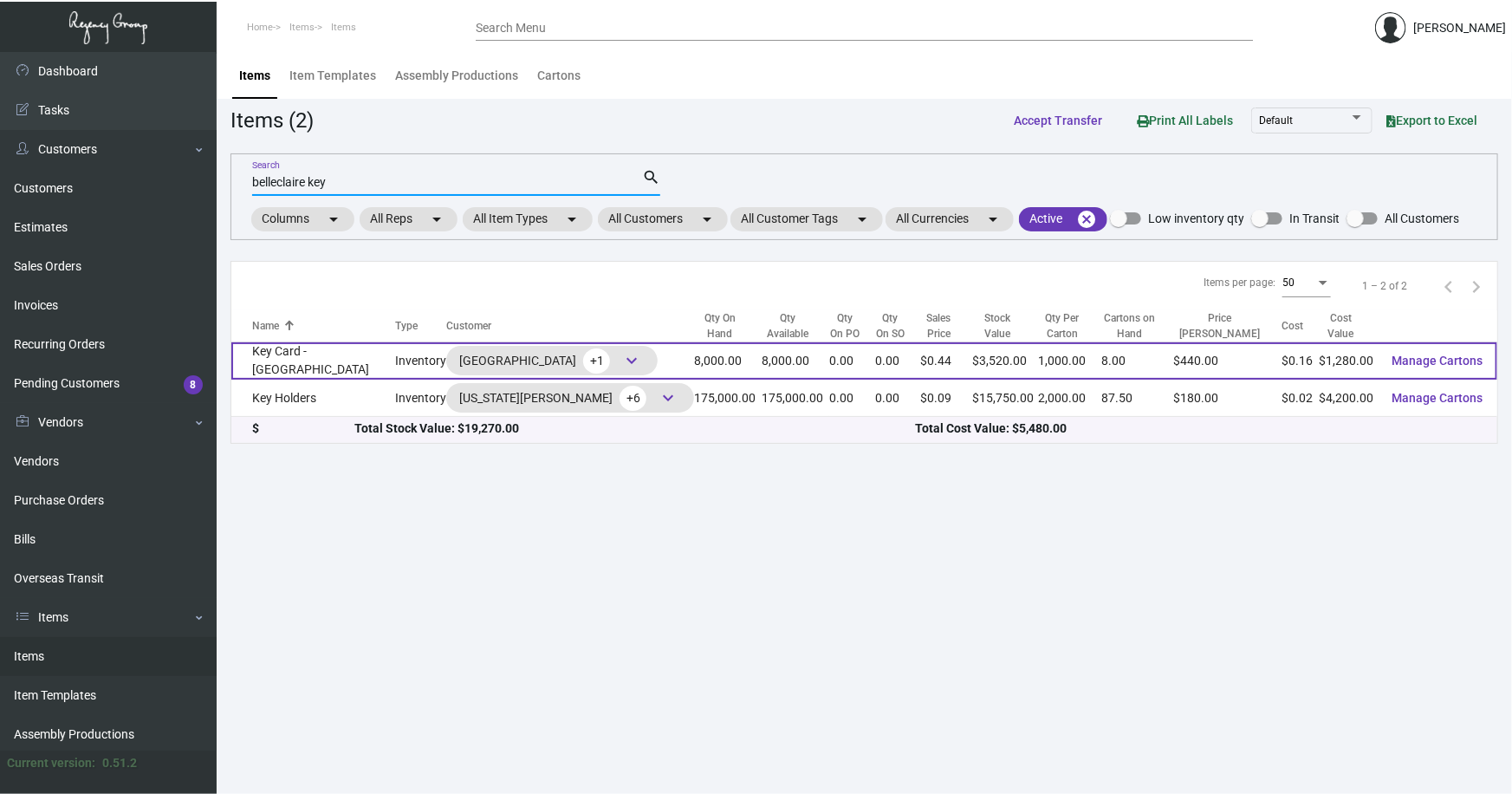
click at [296, 362] on td "Key Card - [GEOGRAPHIC_DATA]" at bounding box center [313, 361] width 163 height 38
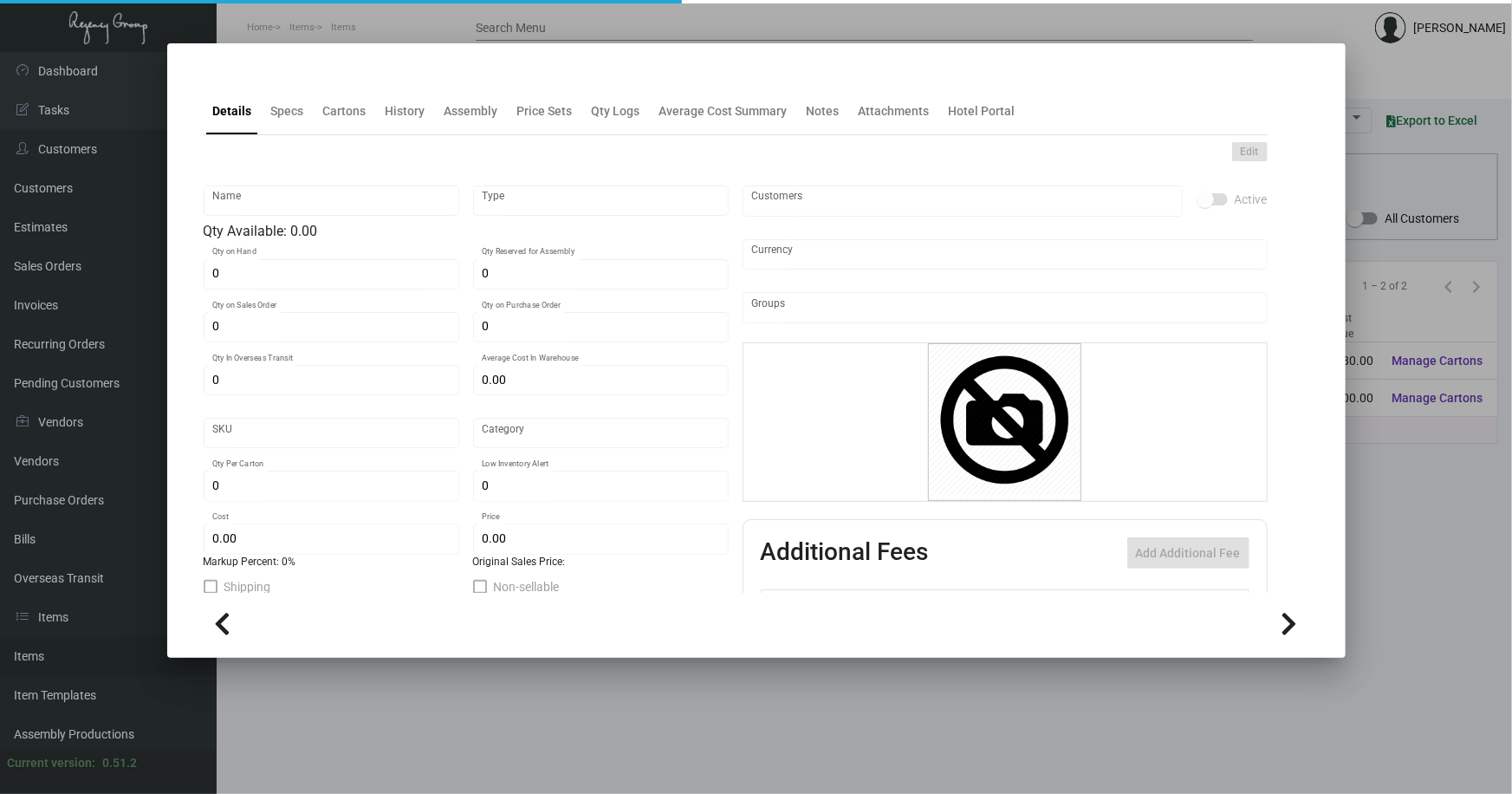
type input "Key Card - [GEOGRAPHIC_DATA]"
type input "Inventory"
type input "8,000"
type input "20,000"
type input "$ 0.175"
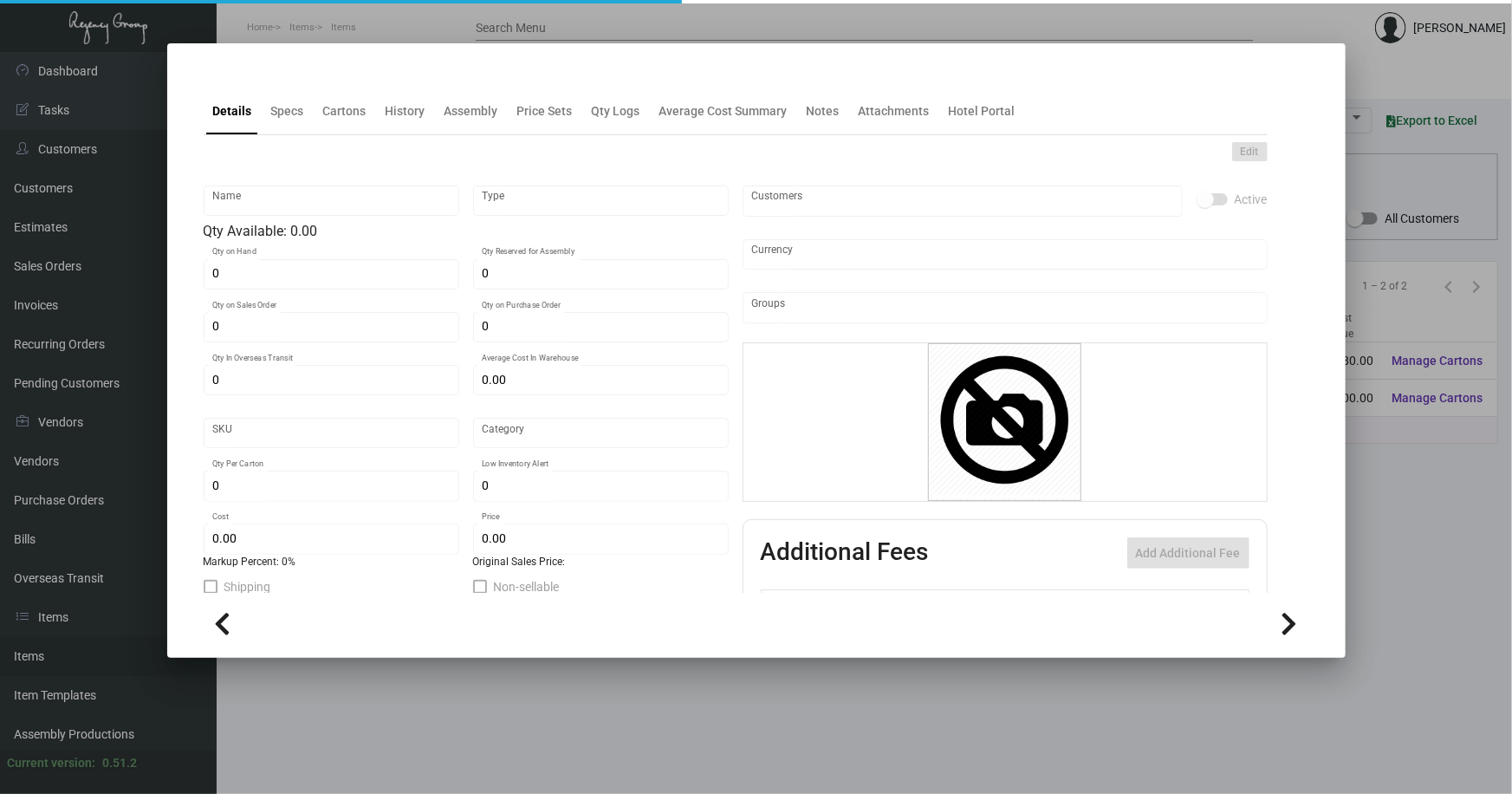
type input "712"
type input "Standard"
type input "1,000"
type input "6,000"
type input "$ 0.16"
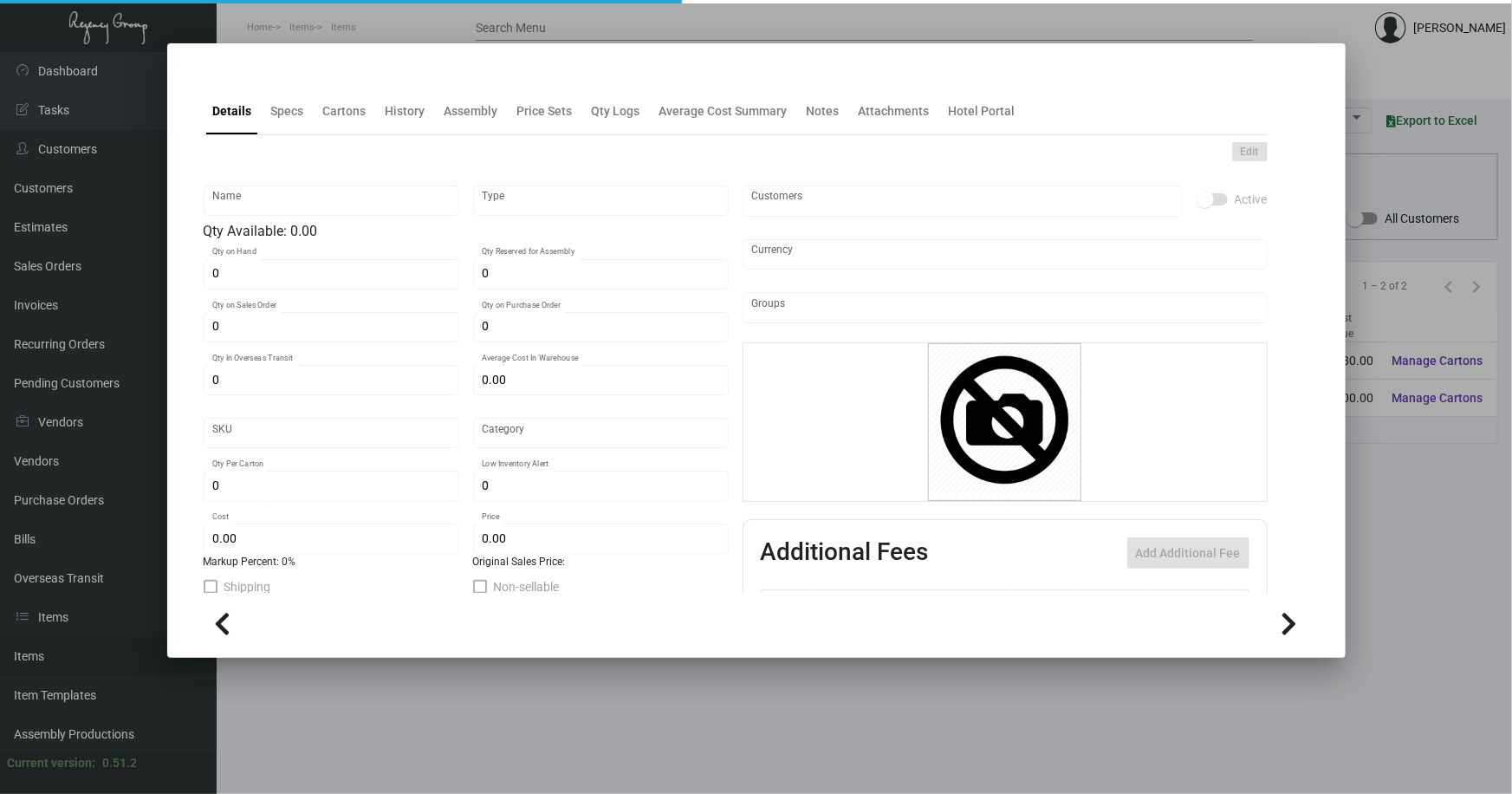
type input "$ 0.44"
type textarea "CR80 30 mill white dull PVC Prints 2/2, 2 PMS colors Matte laminate Ving 1K"
checkbox input "true"
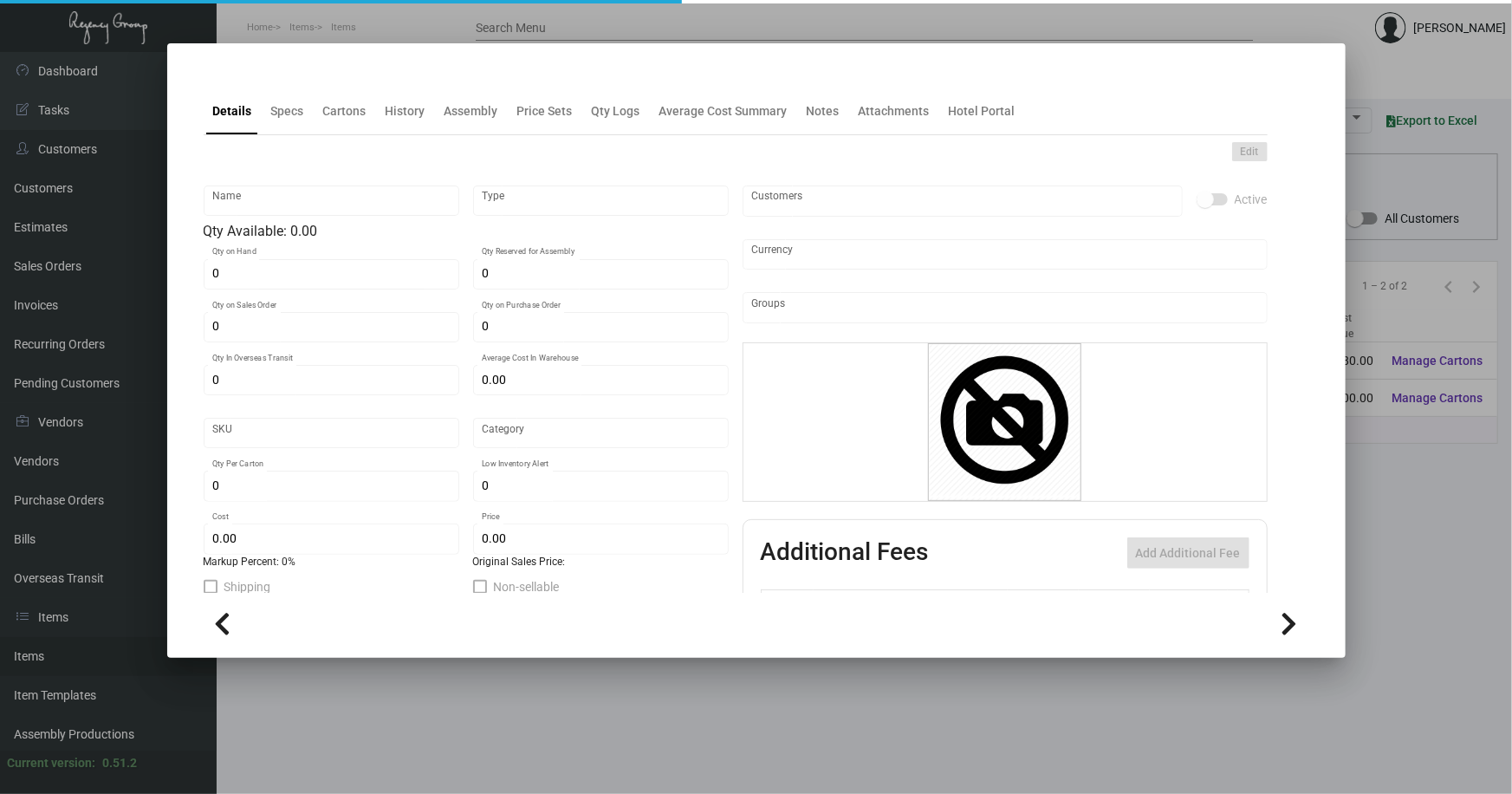
type input "United States Dollar $"
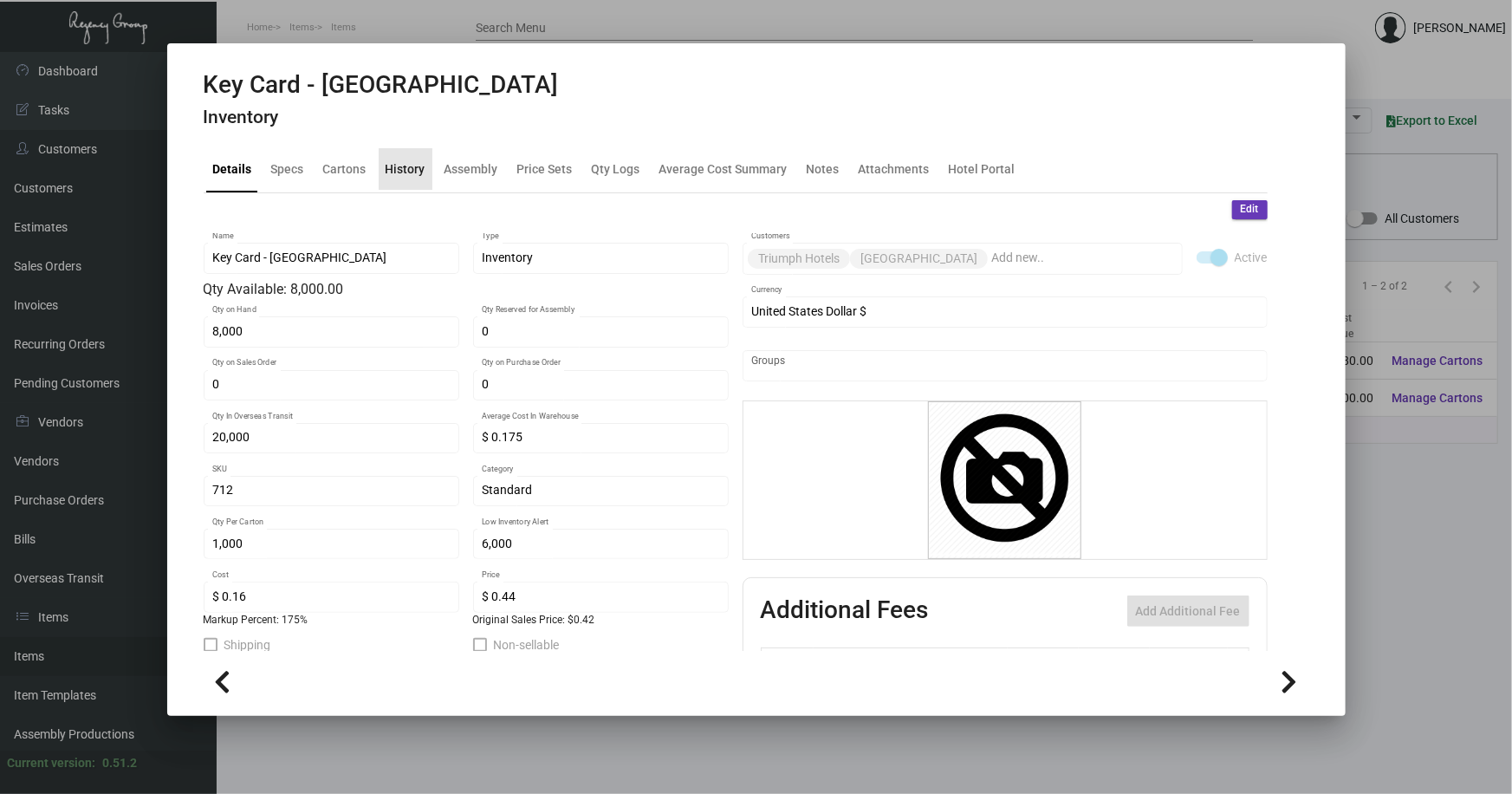
click at [406, 167] on div "History" at bounding box center [405, 168] width 40 height 18
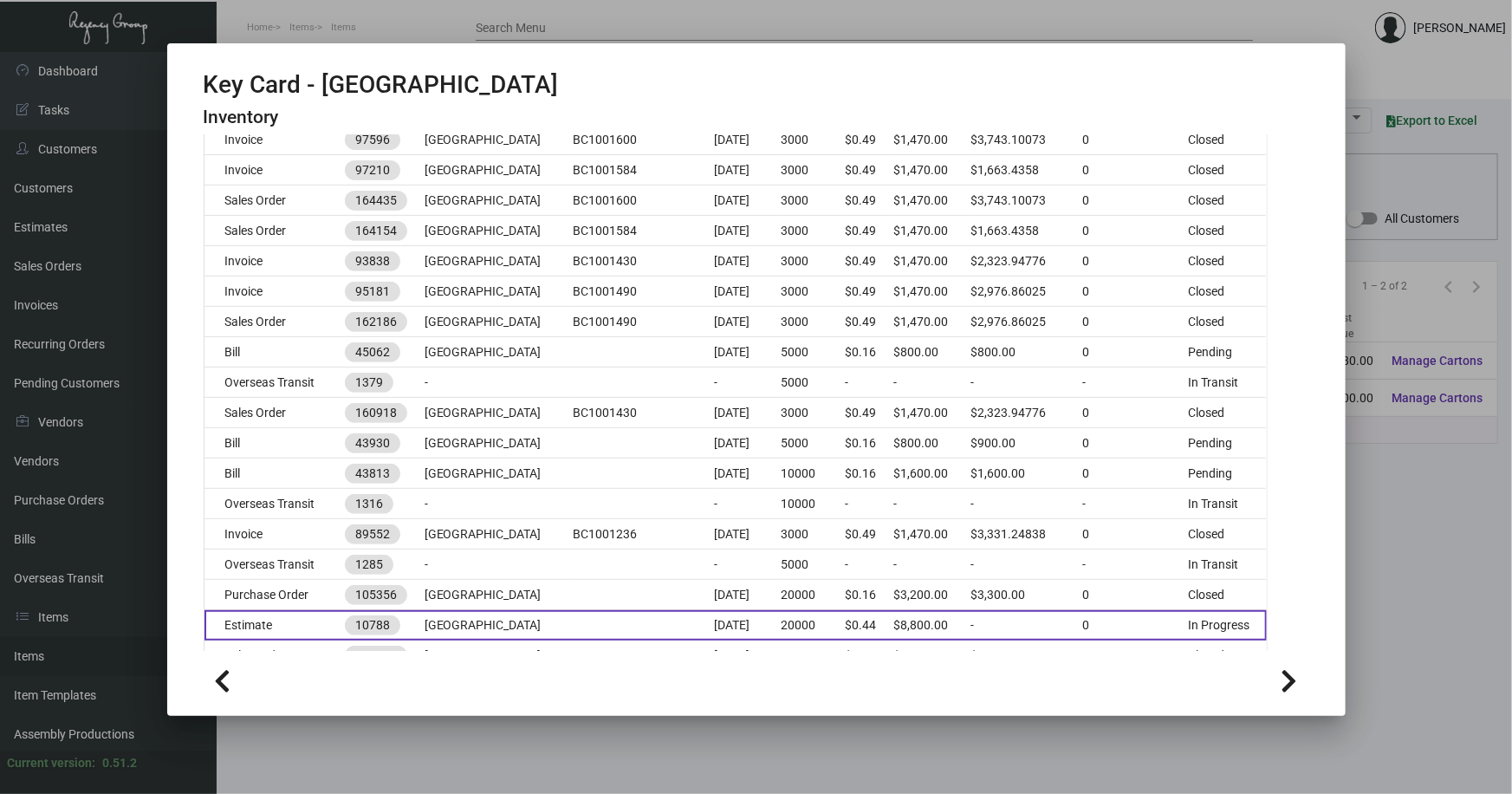
scroll to position [393, 0]
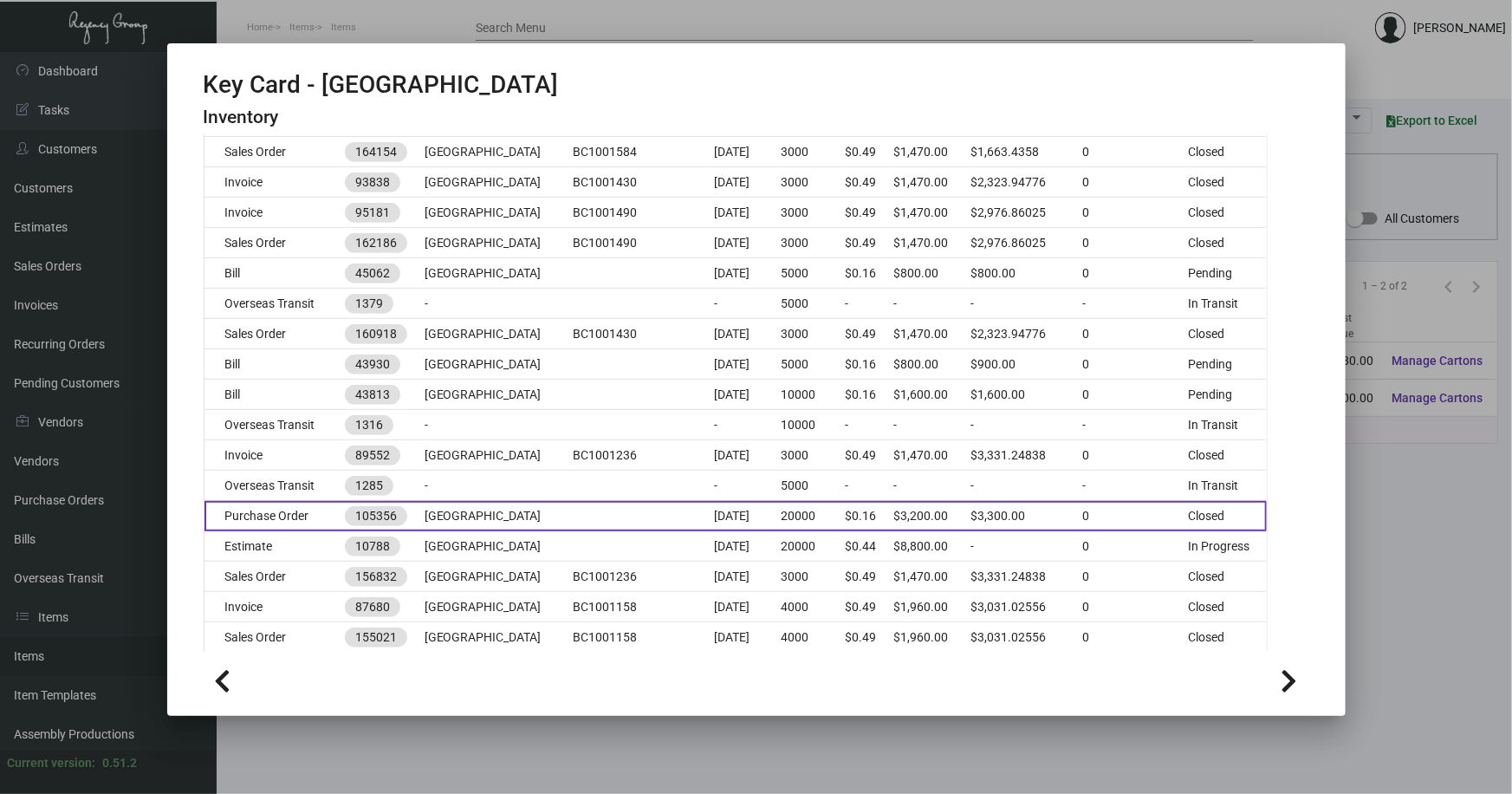
click at [615, 508] on td at bounding box center [643, 516] width 142 height 31
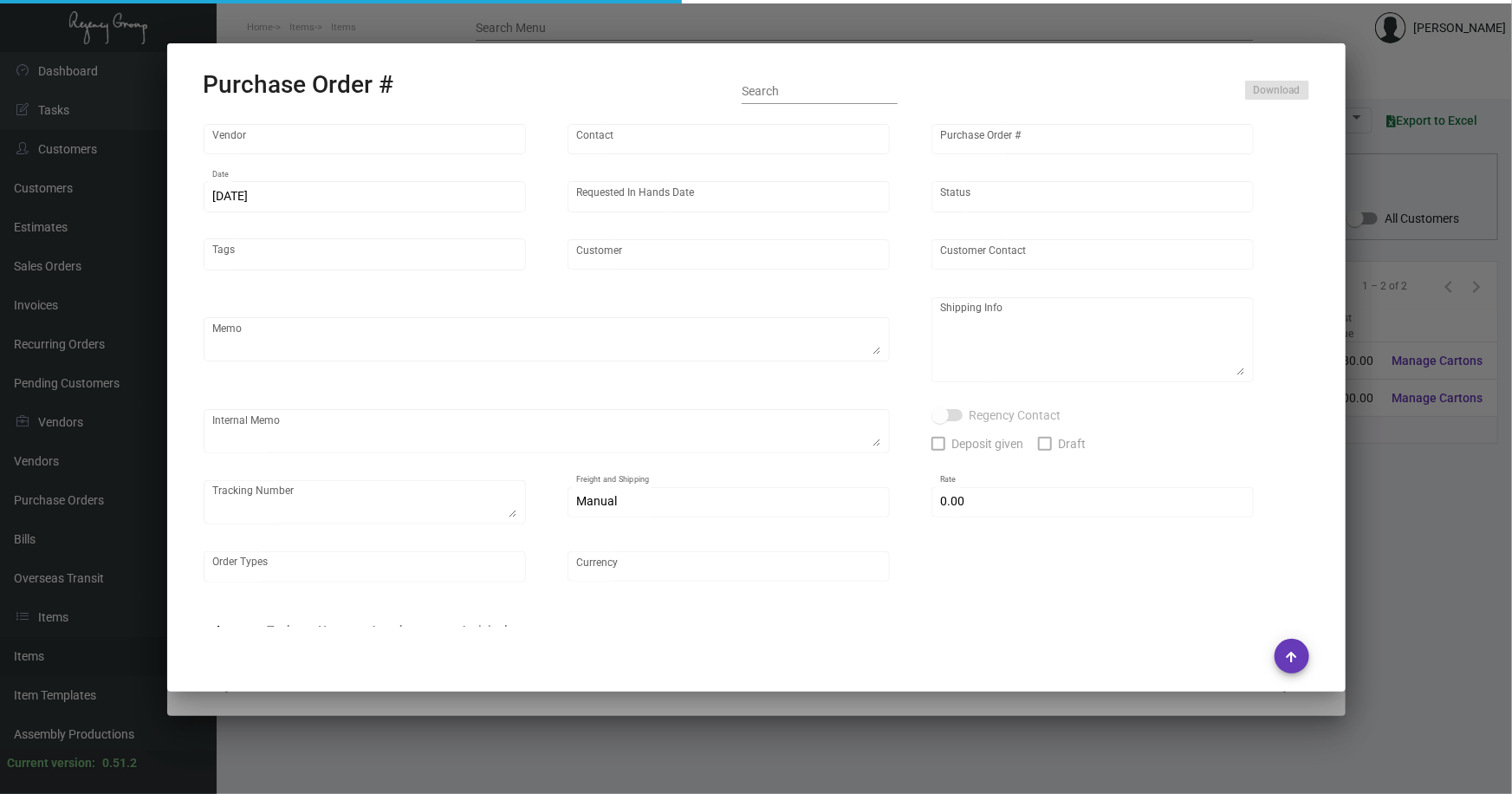
type input "CHENGDU MIND IOT TECHNOLOGY"
type input "[PERSON_NAME]"
type input "105356"
type input "[DATE]"
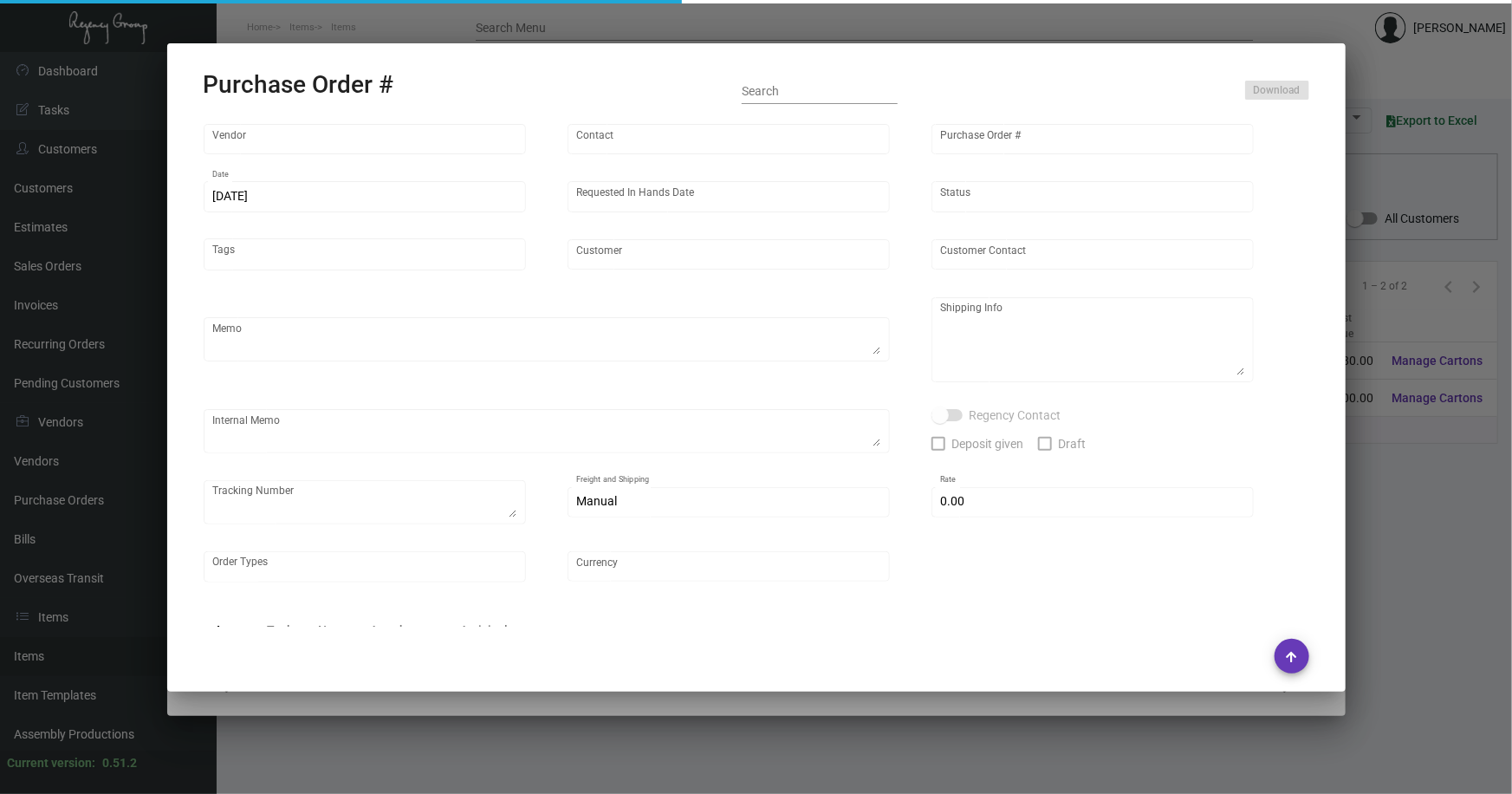
type input "[GEOGRAPHIC_DATA]"
type textarea "Please ship 5k by air and the rest by boat to our NJ warehouse"
type textarea "Regency Group NJ - [PERSON_NAME] [STREET_ADDRESS]"
checkbox input "true"
type input "$ 0.00"
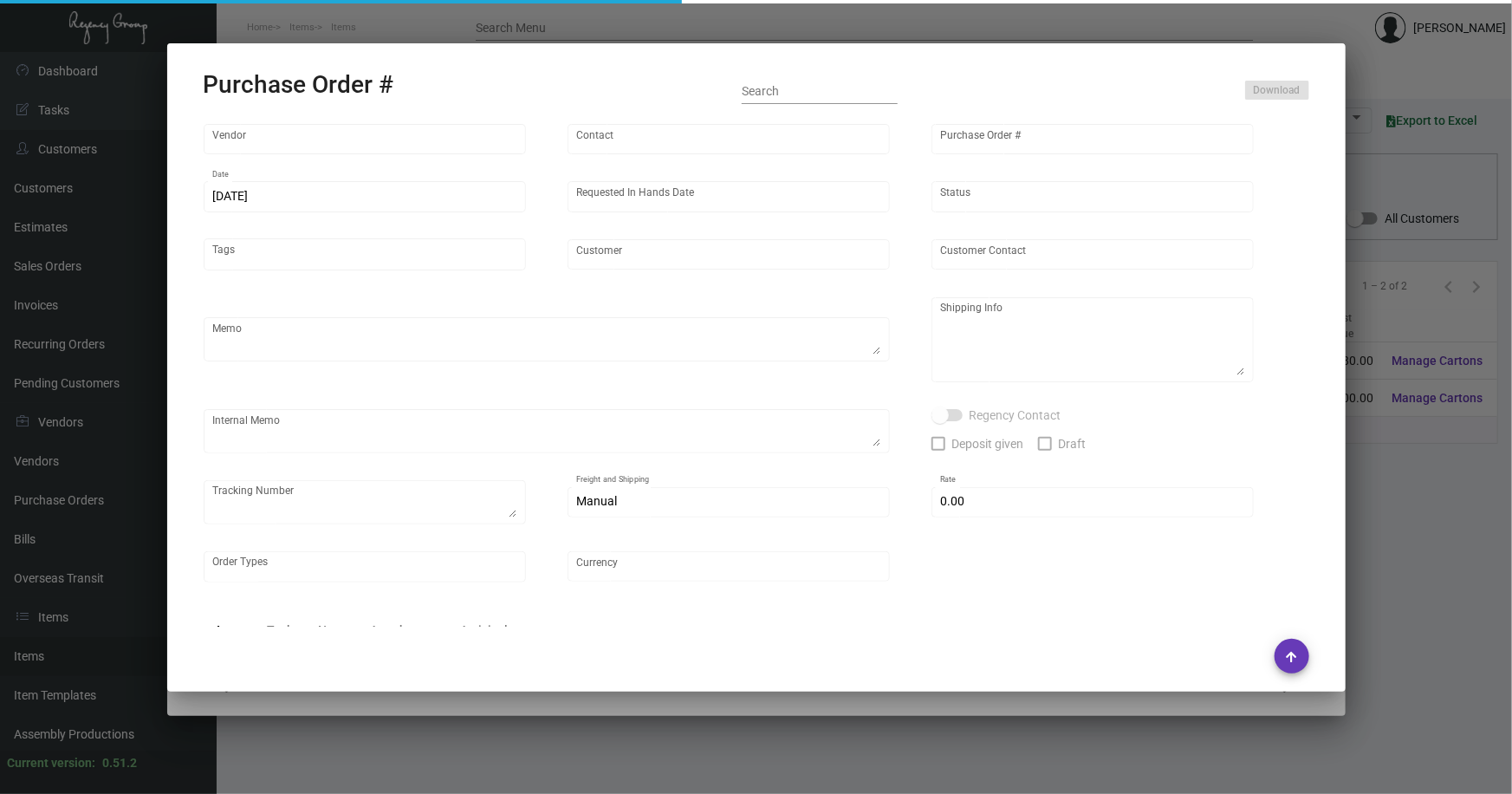
type input "United States Dollar $"
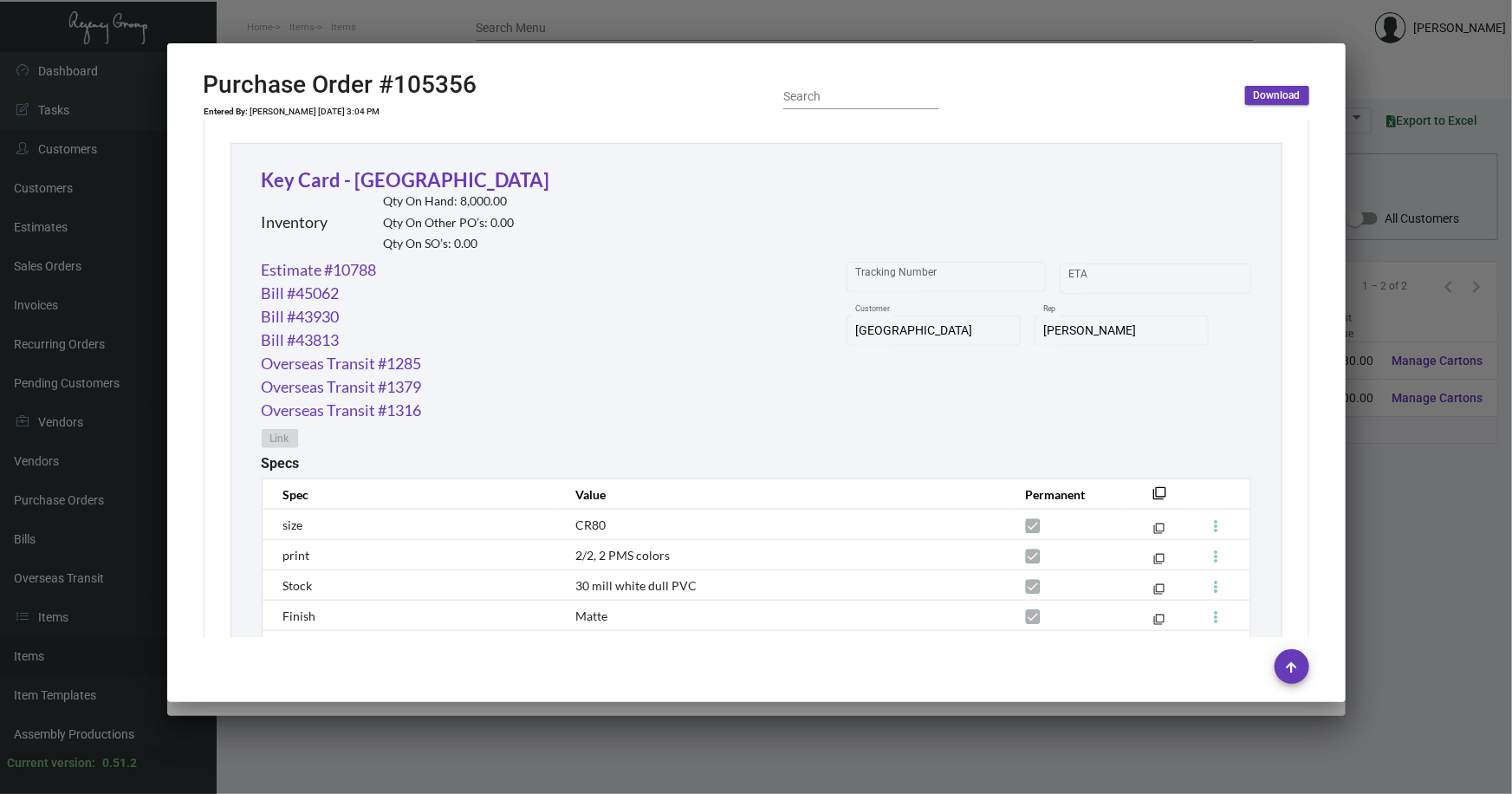
scroll to position [866, 0]
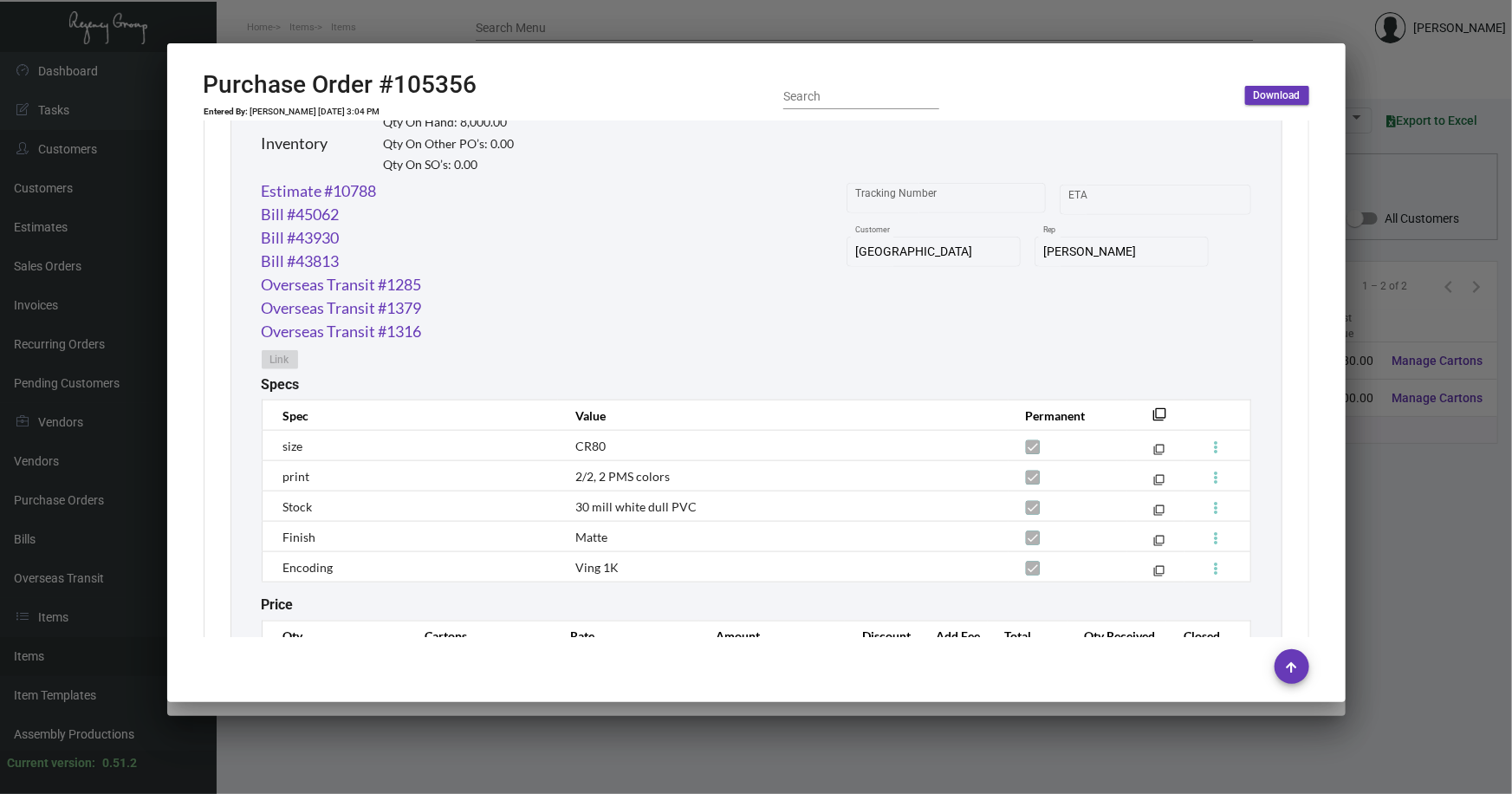
click at [1364, 73] on div at bounding box center [756, 397] width 1512 height 794
